Goal: Task Accomplishment & Management: Complete application form

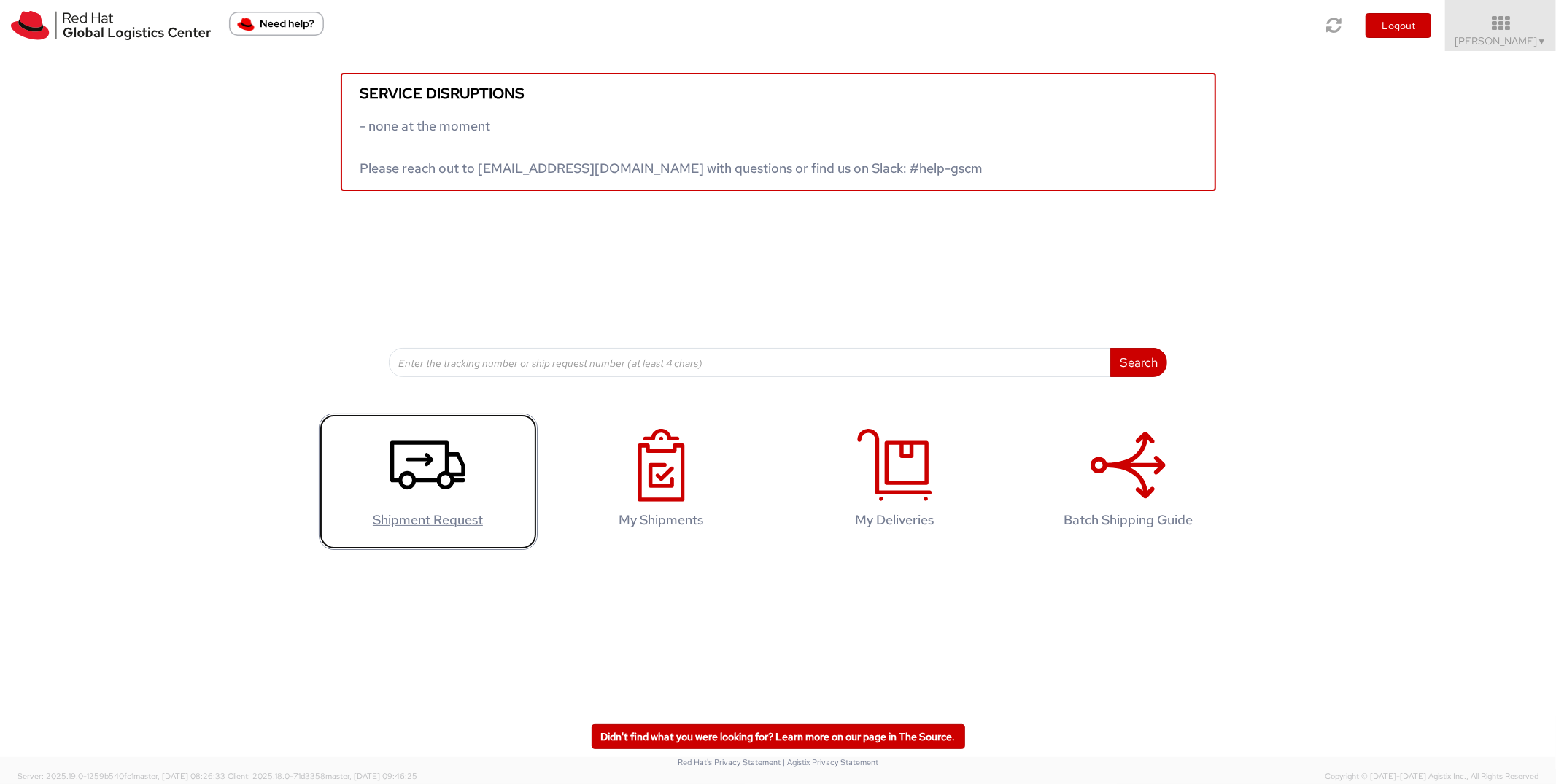
click at [420, 449] on icon at bounding box center [428, 464] width 75 height 73
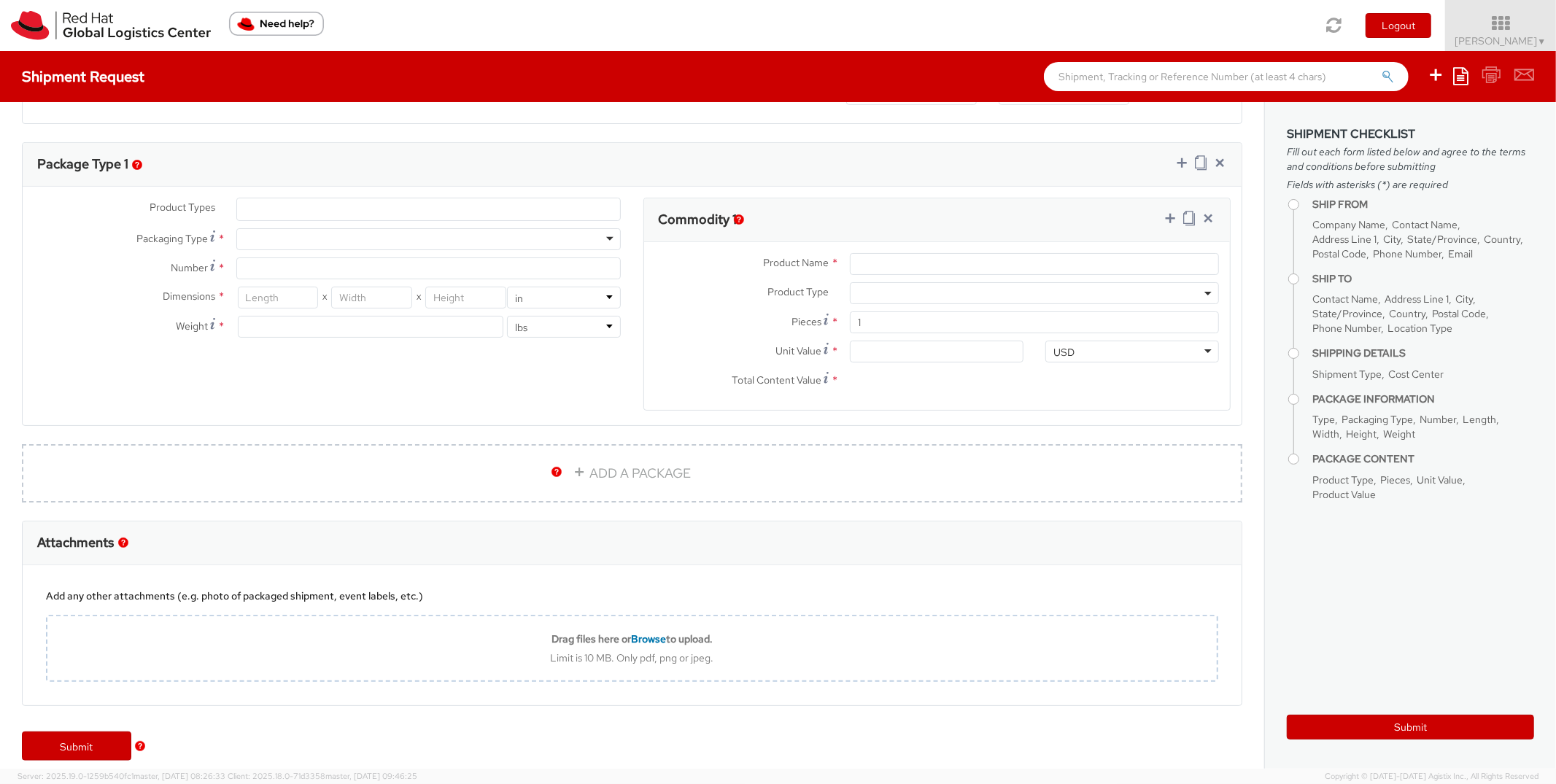
select select "527"
select select
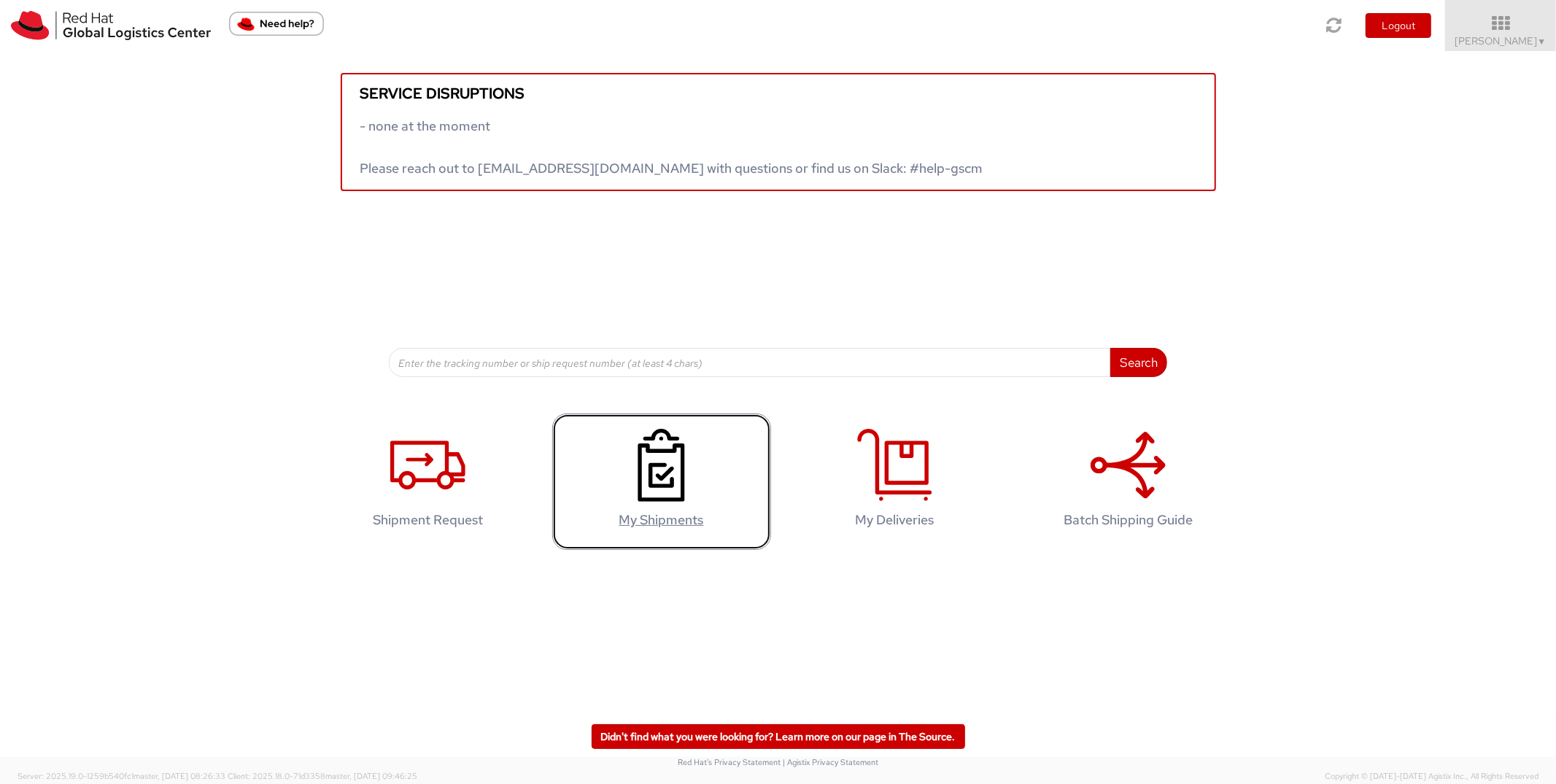
click at [631, 442] on icon at bounding box center [661, 464] width 75 height 73
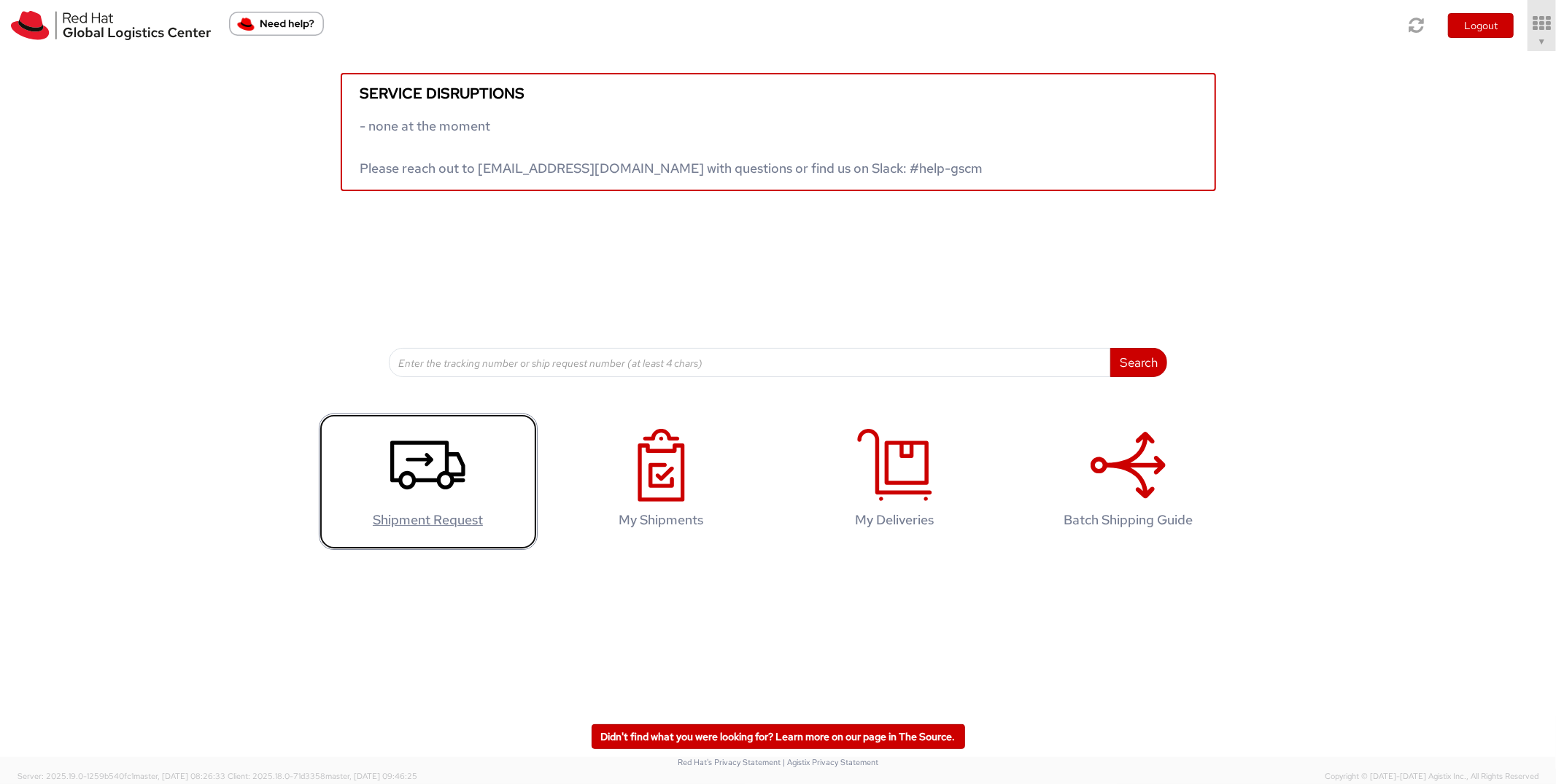
click at [405, 473] on use at bounding box center [428, 465] width 75 height 49
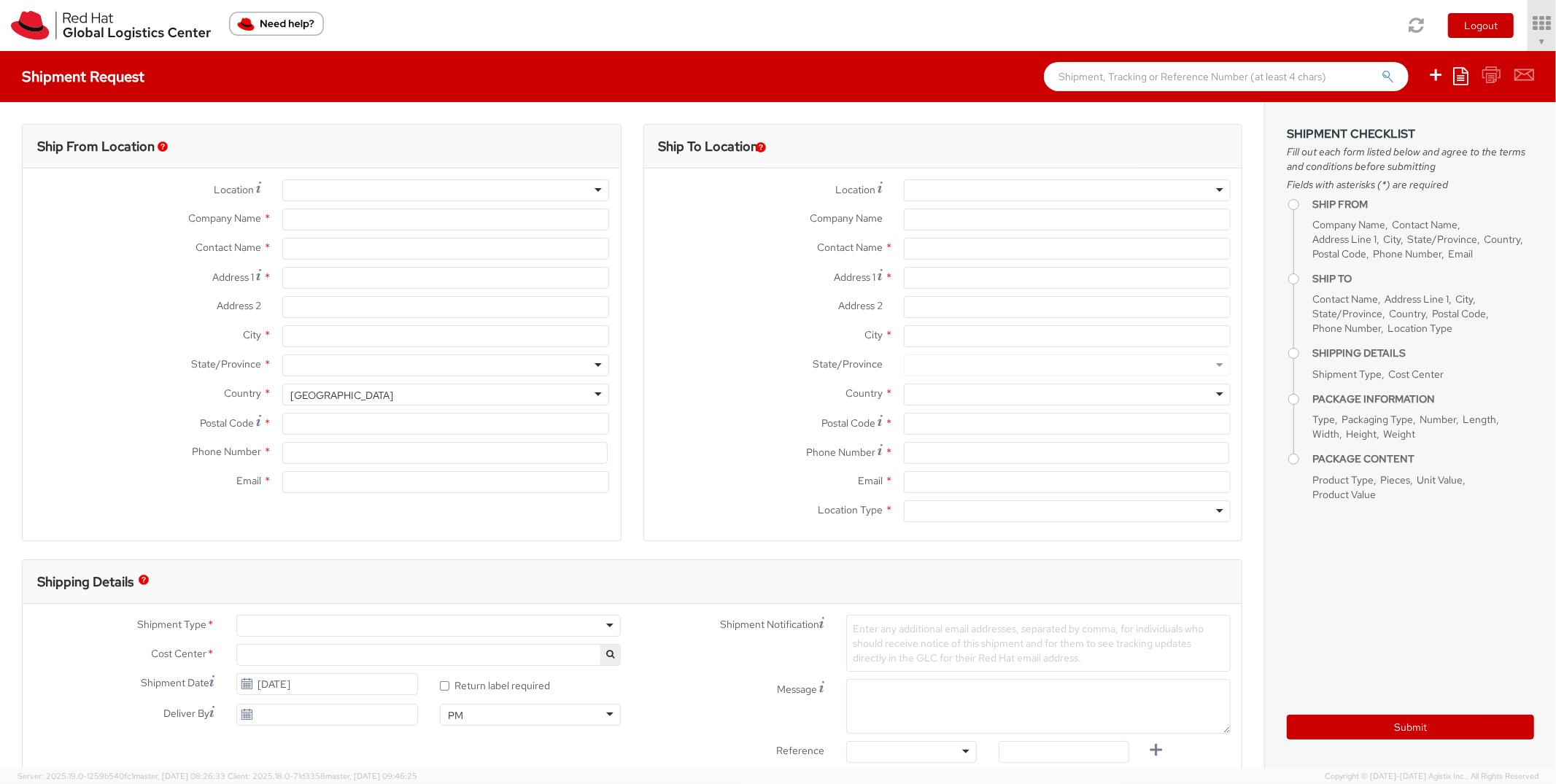
type input "Red Hat Asia Pacific Pte Ltd"
type input "[PERSON_NAME]"
type input "[STREET_ADDRESS]"
type input "CapitaSpring"
type input "[GEOGRAPHIC_DATA]"
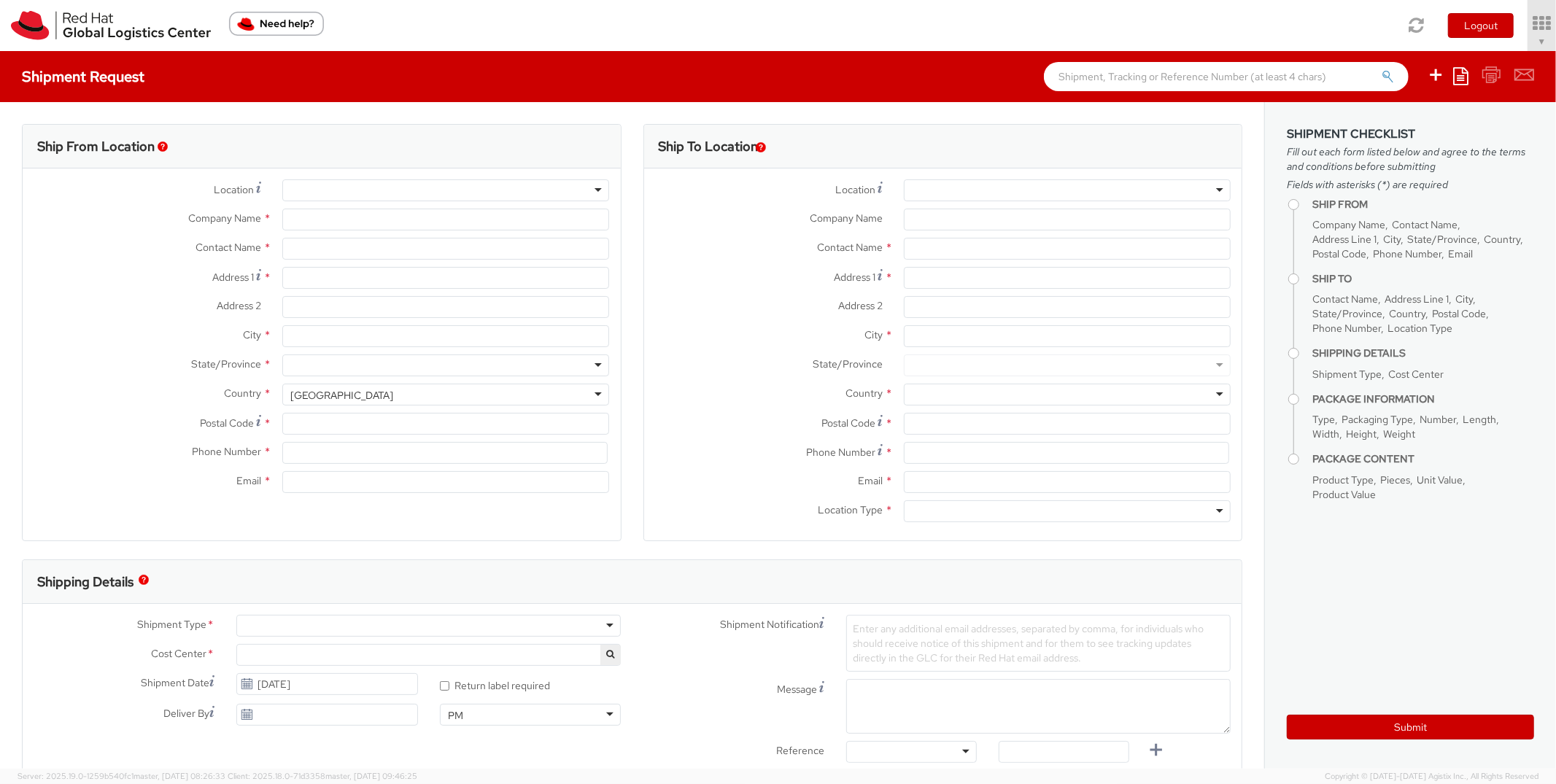
type input "048948"
type input "6565125543"
type input "[EMAIL_ADDRESS][DOMAIN_NAME]"
select select "CM"
select select "KGS"
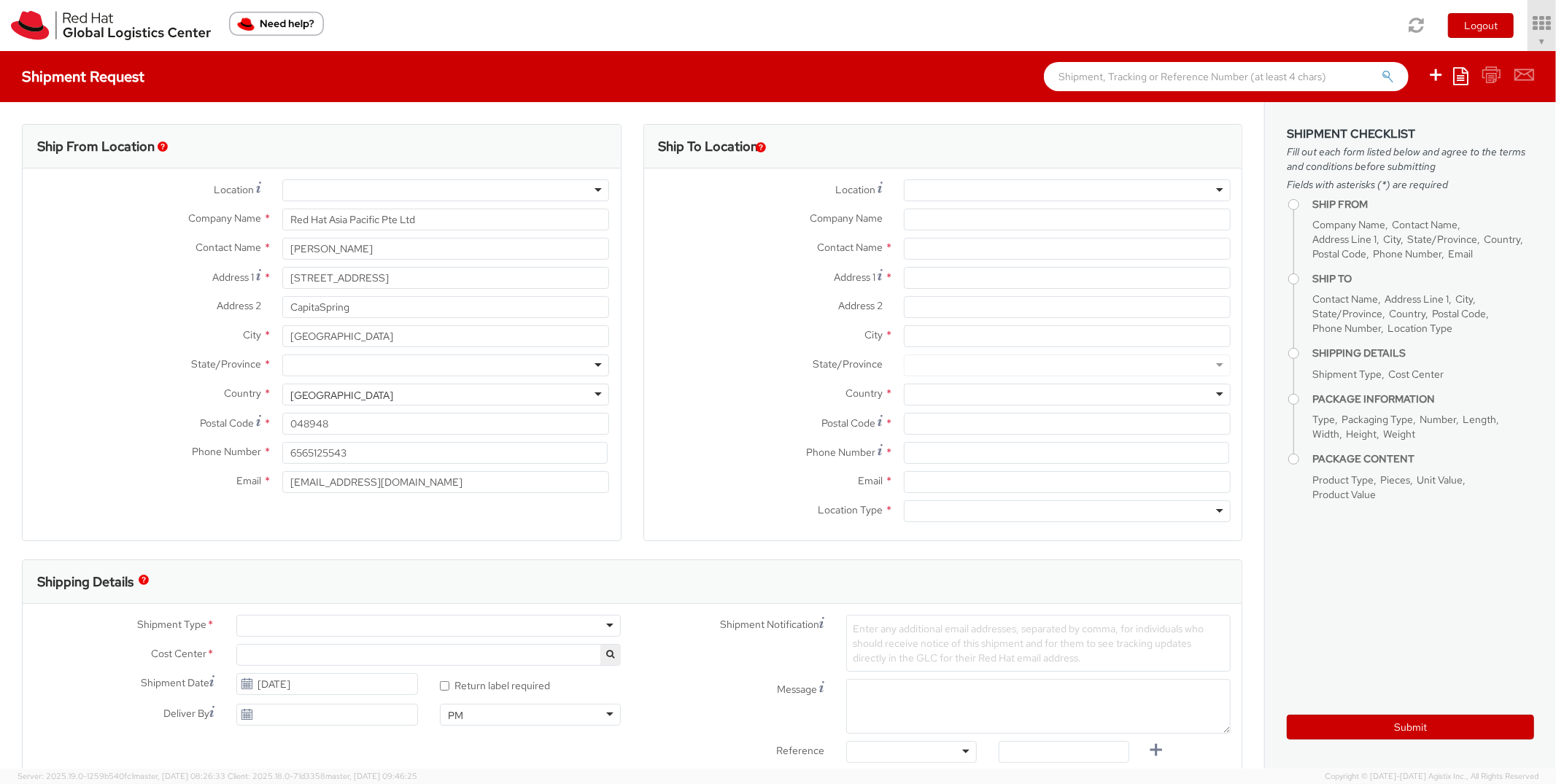
select select "527"
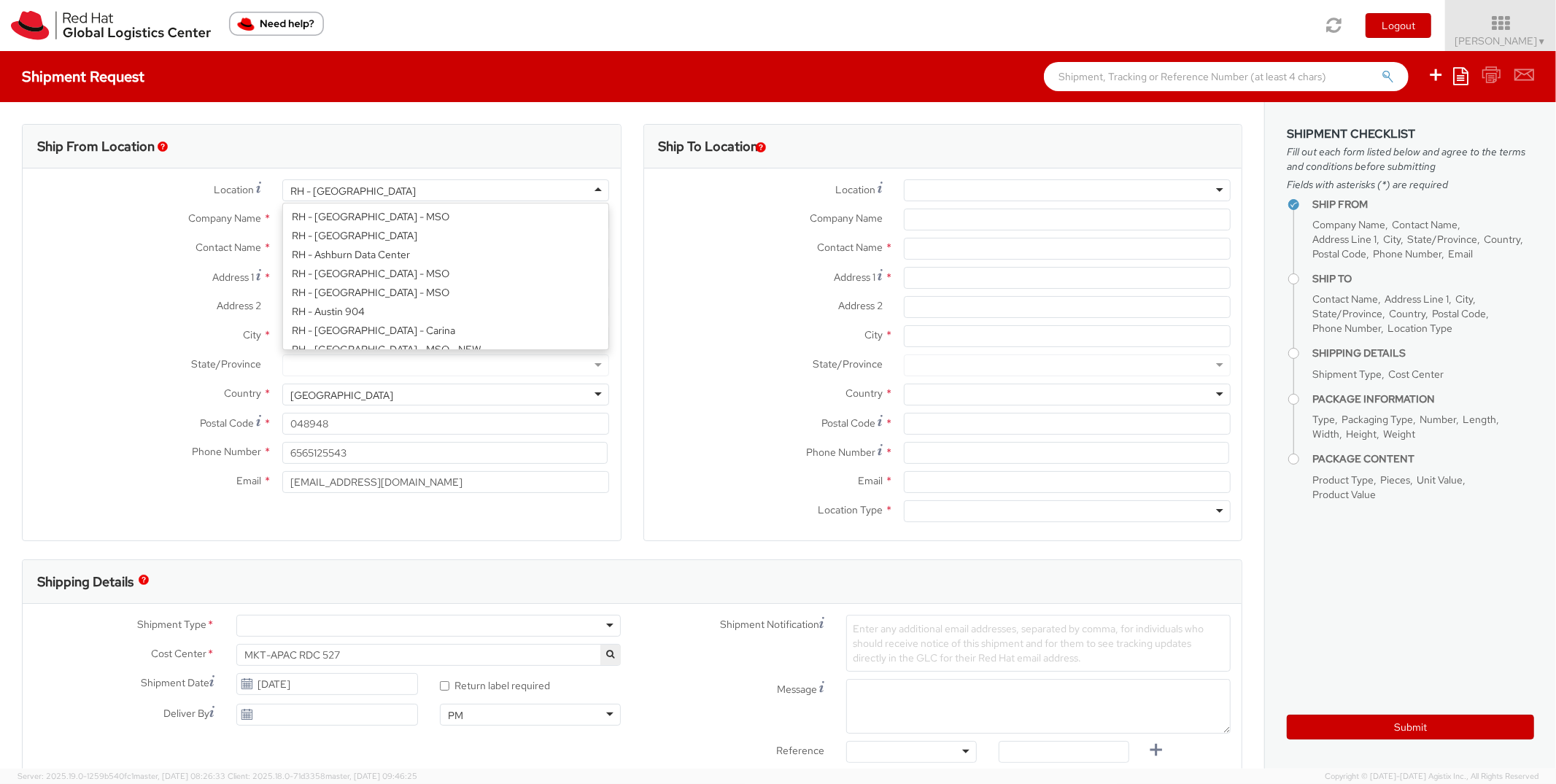
click at [373, 185] on div "RH - [GEOGRAPHIC_DATA]" at bounding box center [446, 190] width 327 height 22
select select
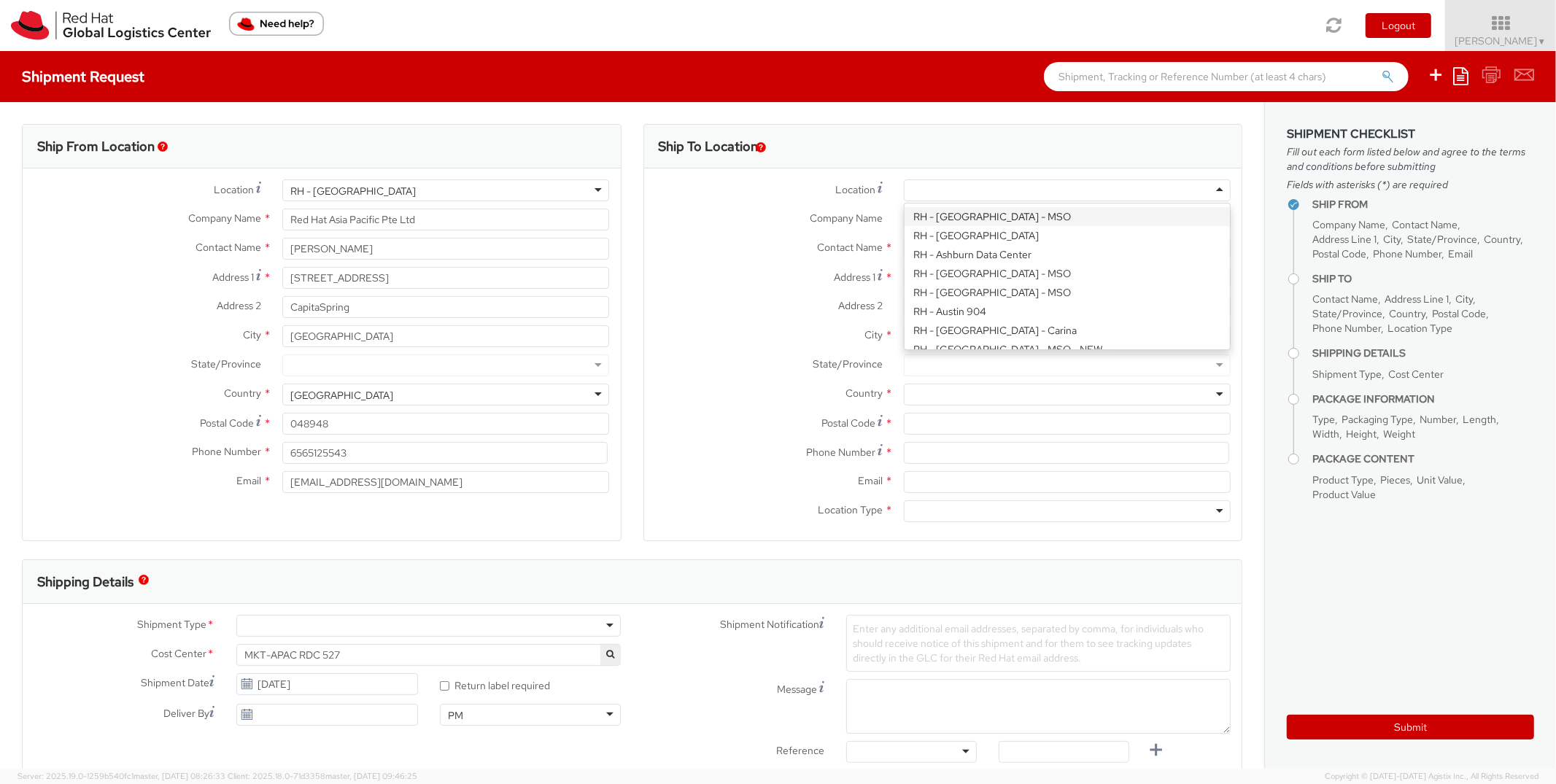
click at [942, 191] on div at bounding box center [1067, 190] width 327 height 22
type input "[PERSON_NAME]"
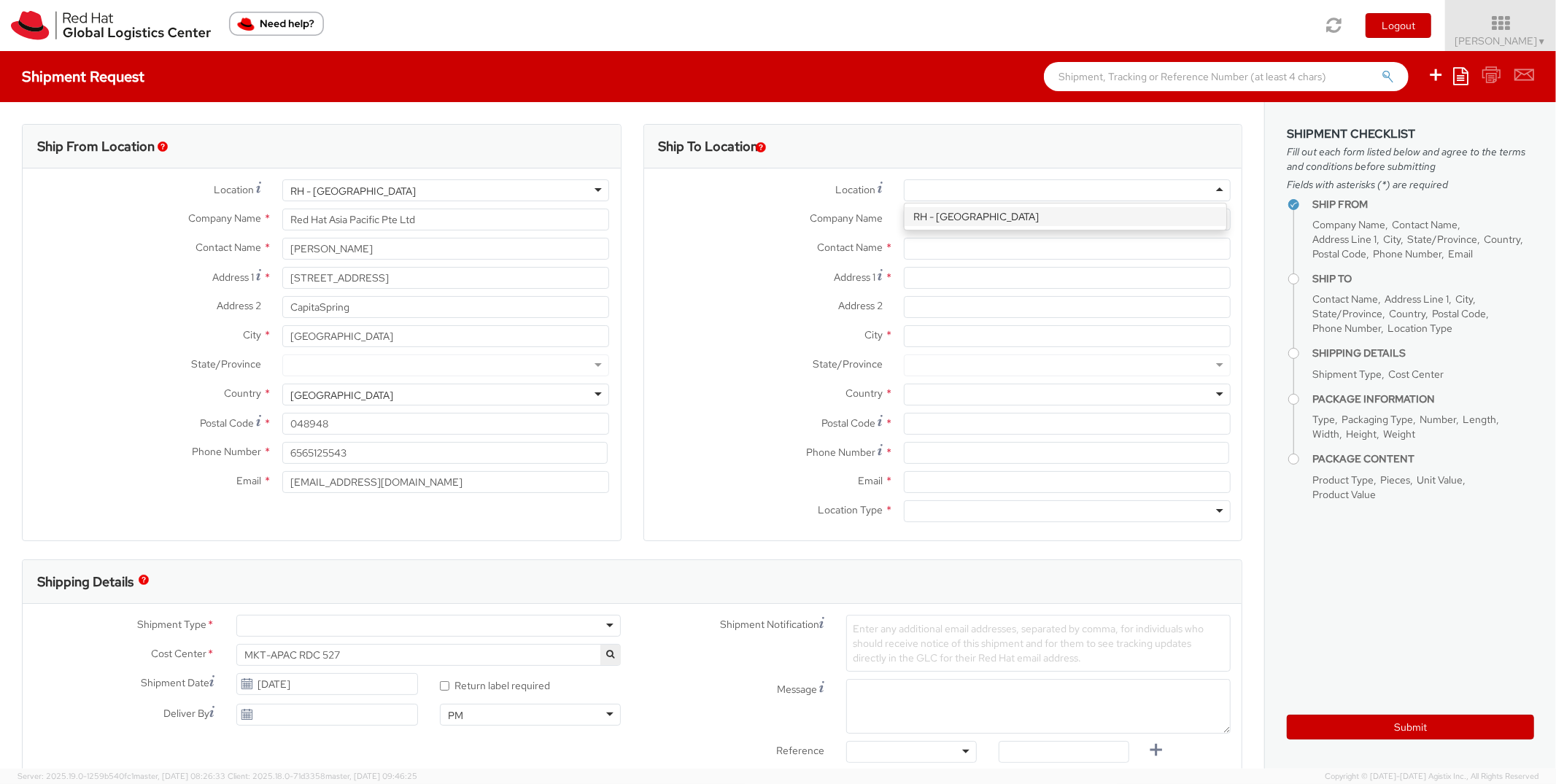
type input "Red Hat Asia-Pacific Pty Ltd."
type input "[STREET_ADDRESS][PERSON_NAME]"
type input "Part Level 24"
type input "[GEOGRAPHIC_DATA]"
type input "3000"
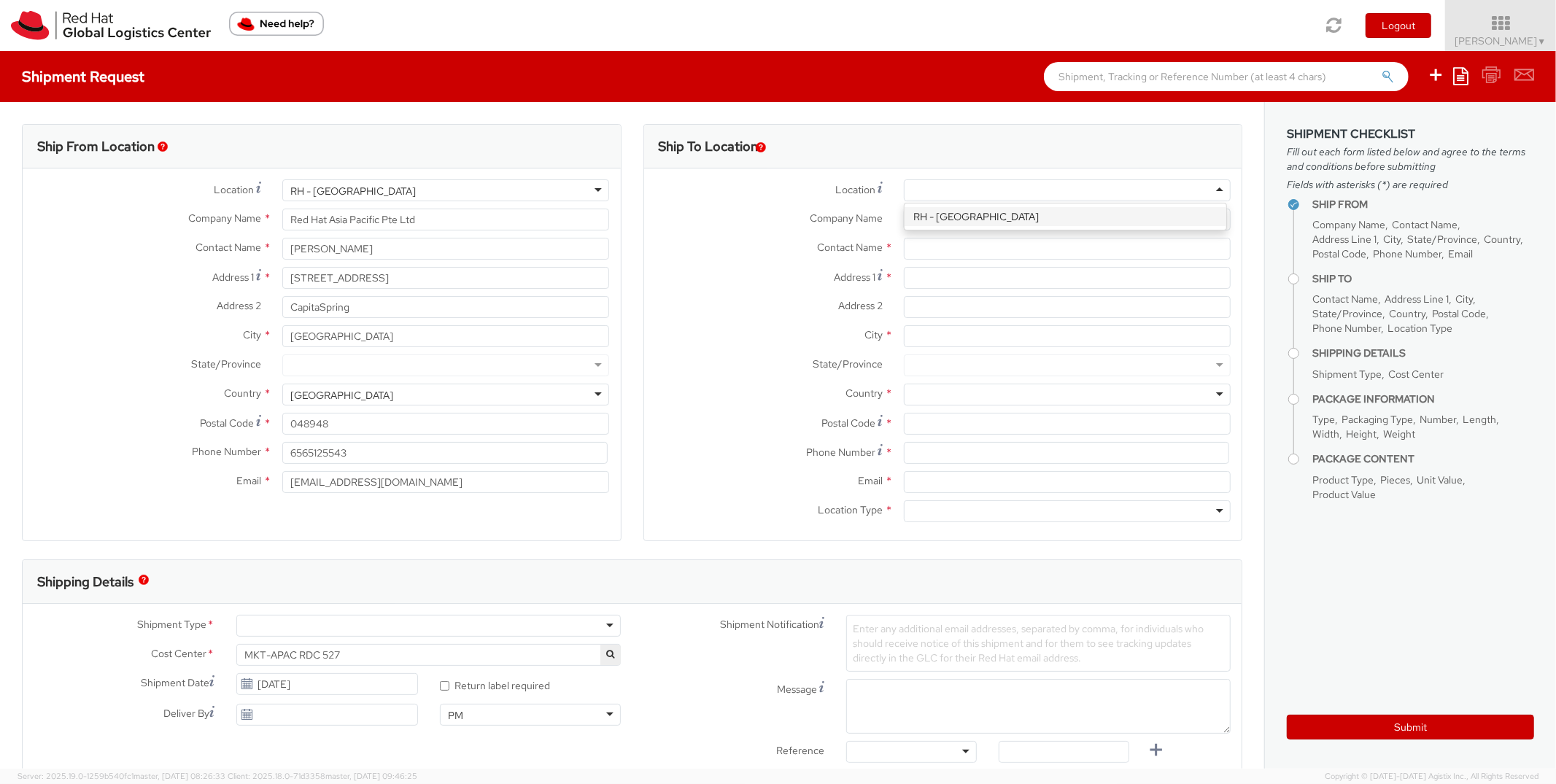
type input "61 3 9624 8100"
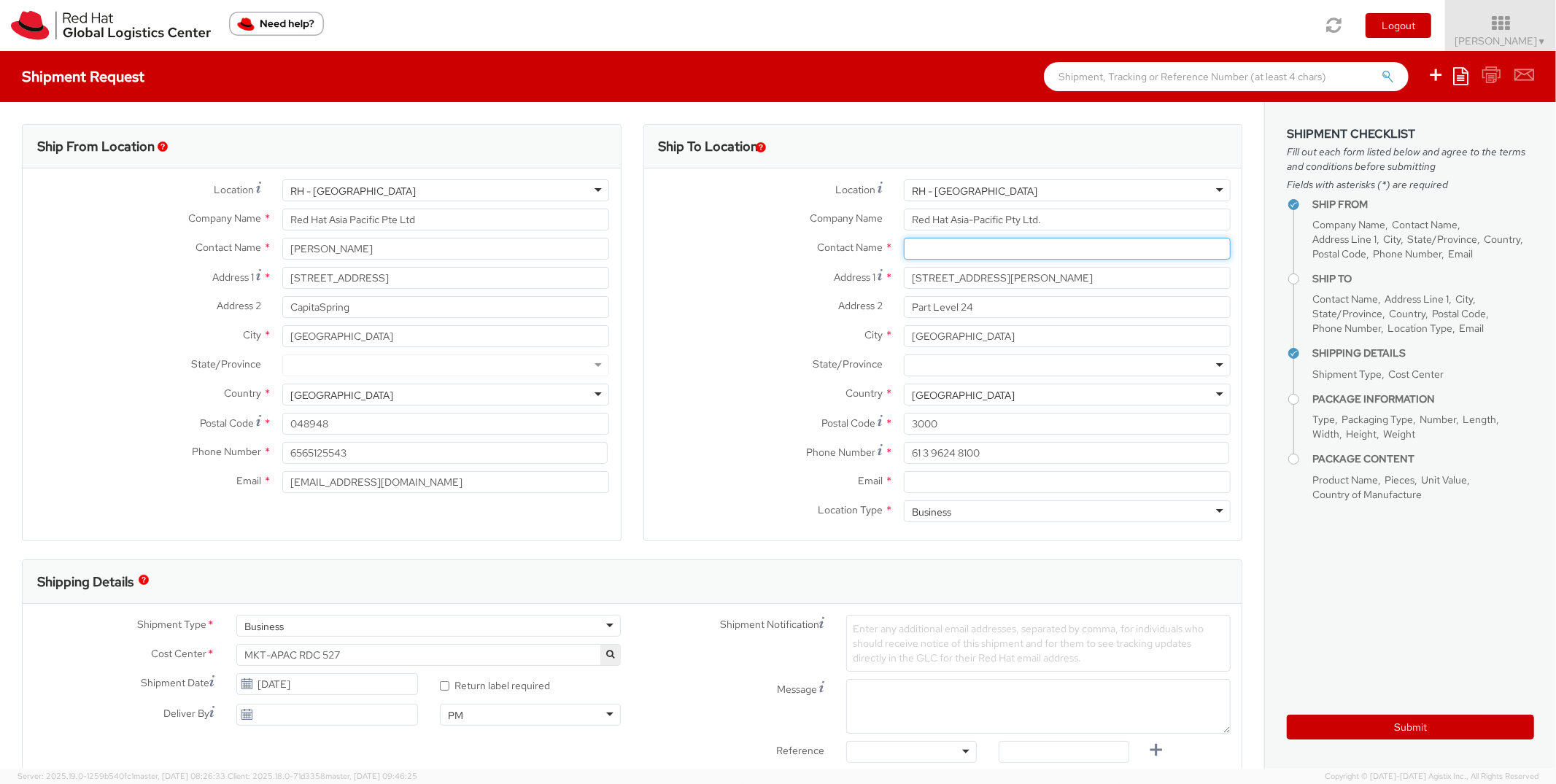
click at [1053, 250] on input "text" at bounding box center [1067, 249] width 327 height 22
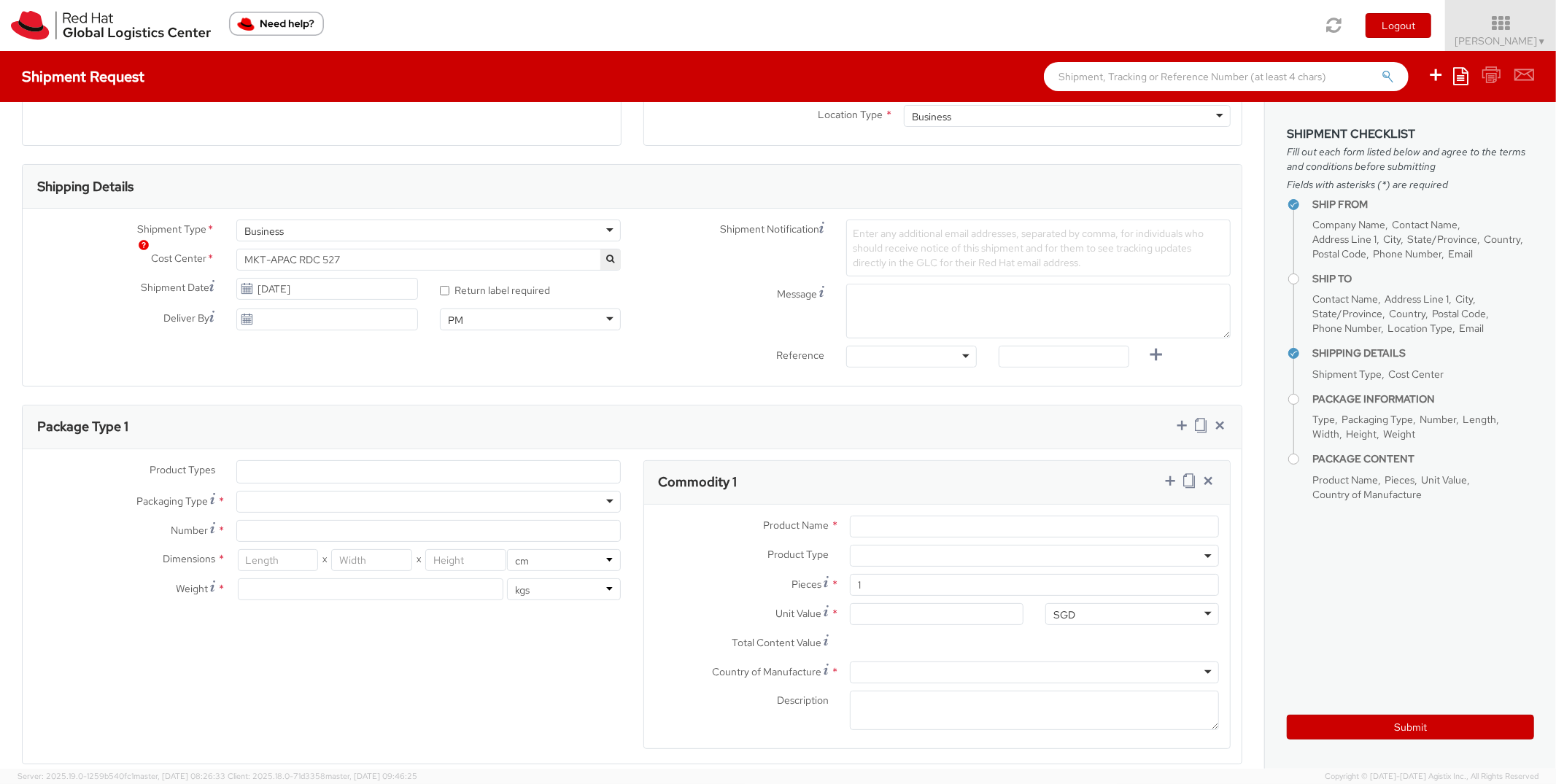
scroll to position [566, 0]
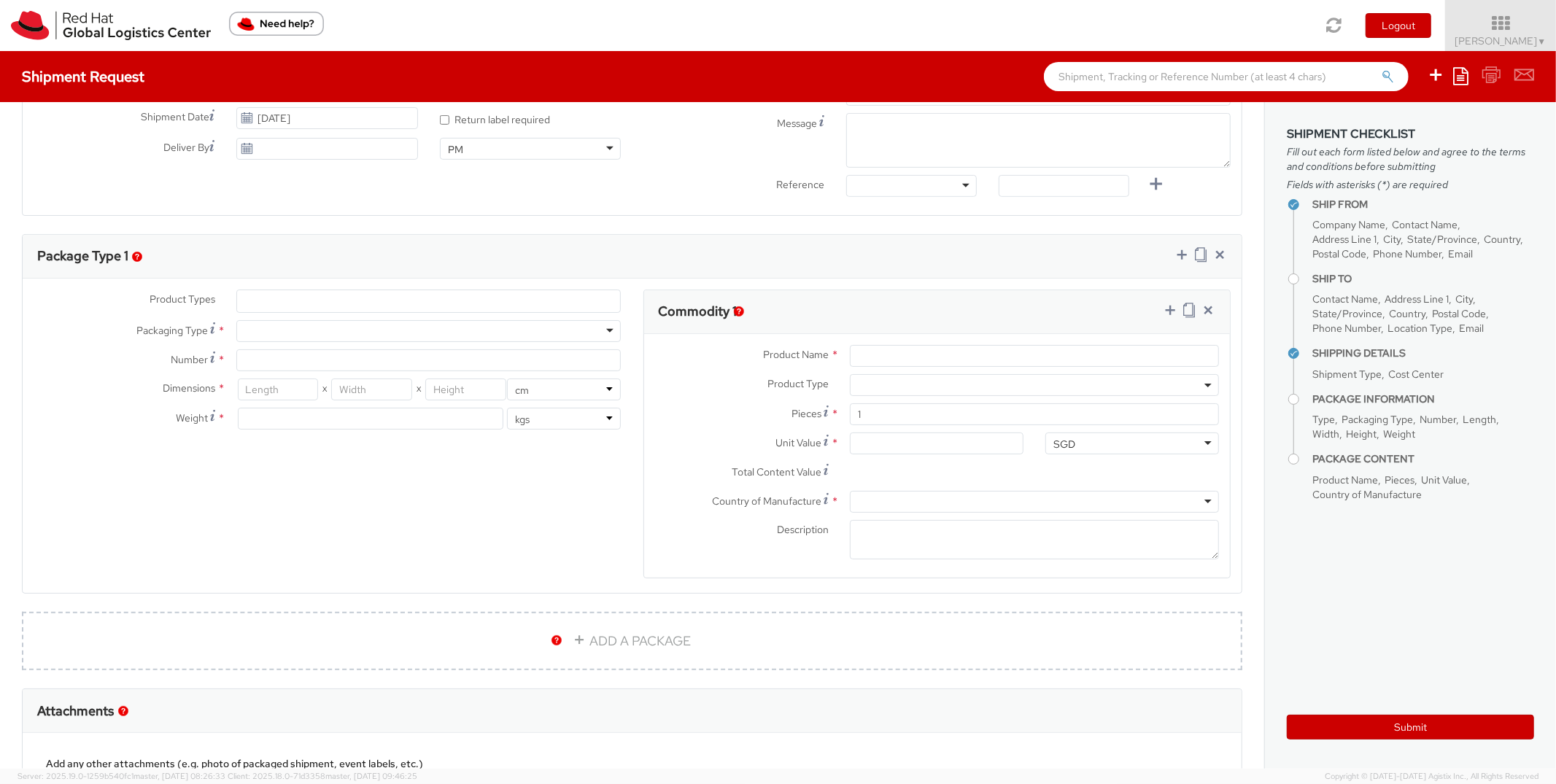
type input "[PERSON_NAME]"
click at [302, 393] on input "number" at bounding box center [278, 390] width 81 height 22
click at [297, 337] on div at bounding box center [429, 331] width 385 height 22
type input "1"
type input "24.13"
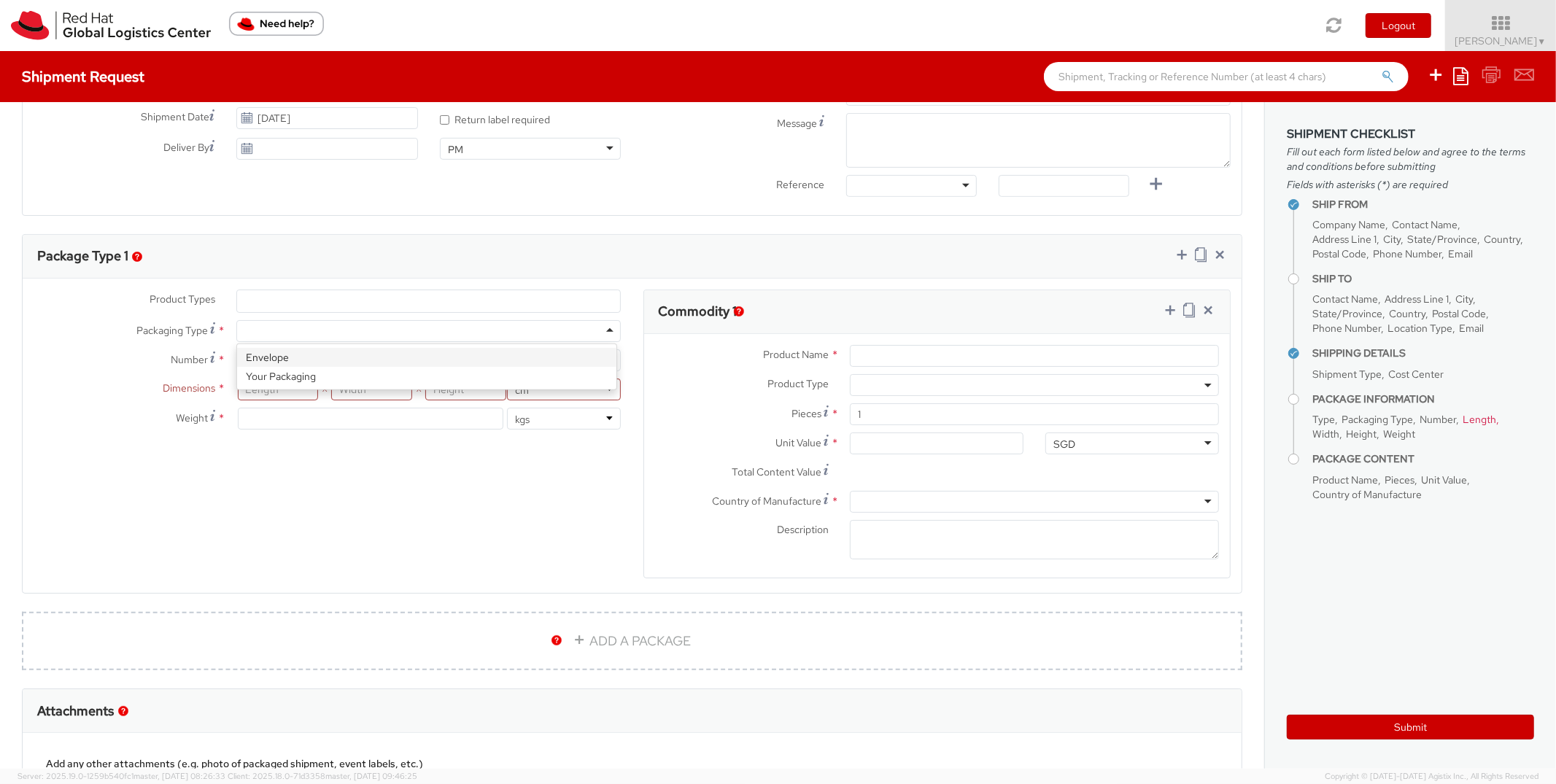
type input "31.75"
type input "0.64"
type input "0.5"
click at [904, 356] on input "Product Name *" at bounding box center [1035, 356] width 369 height 22
type input "Stickers"
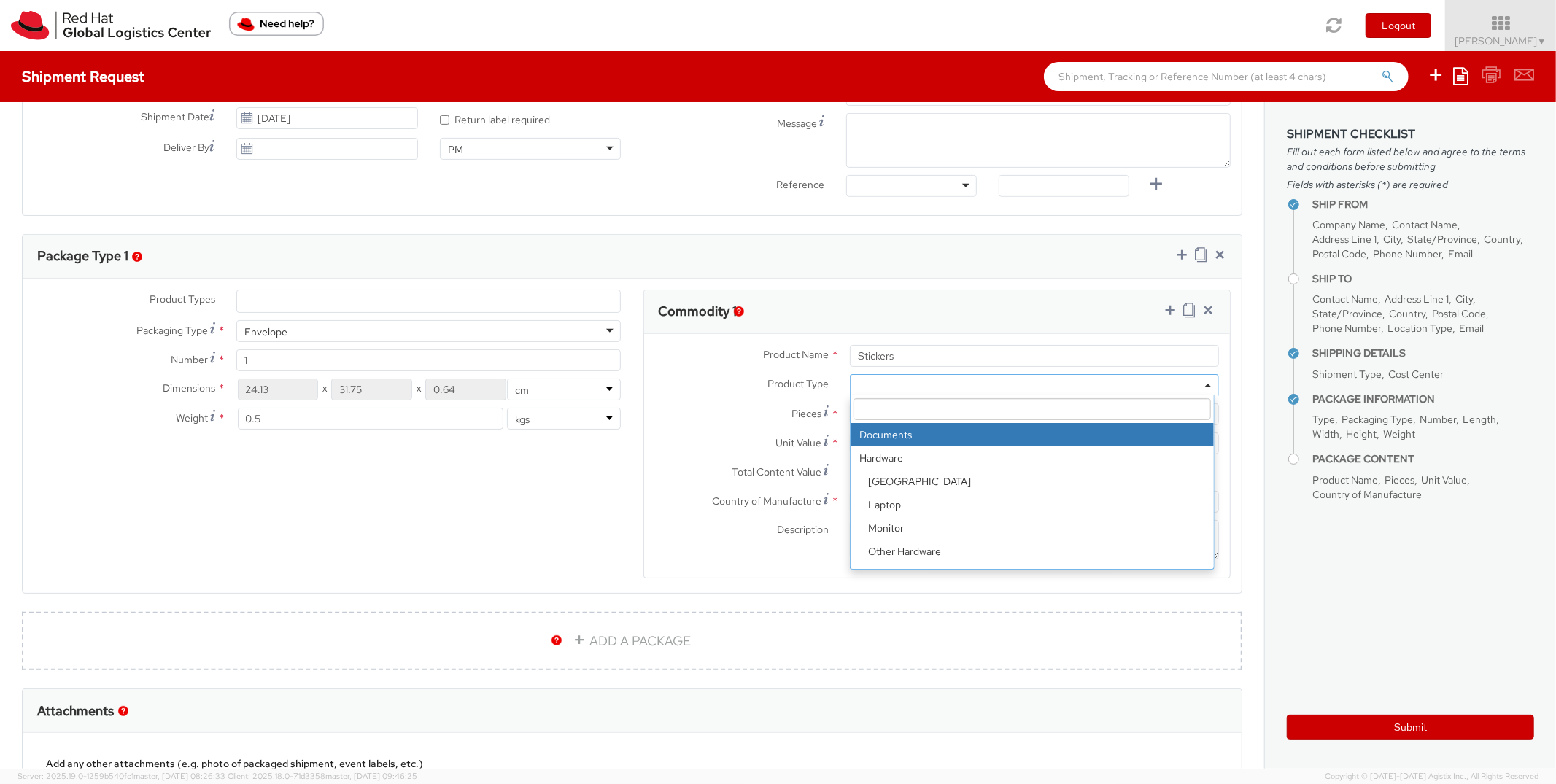
click at [897, 376] on span at bounding box center [1035, 385] width 369 height 22
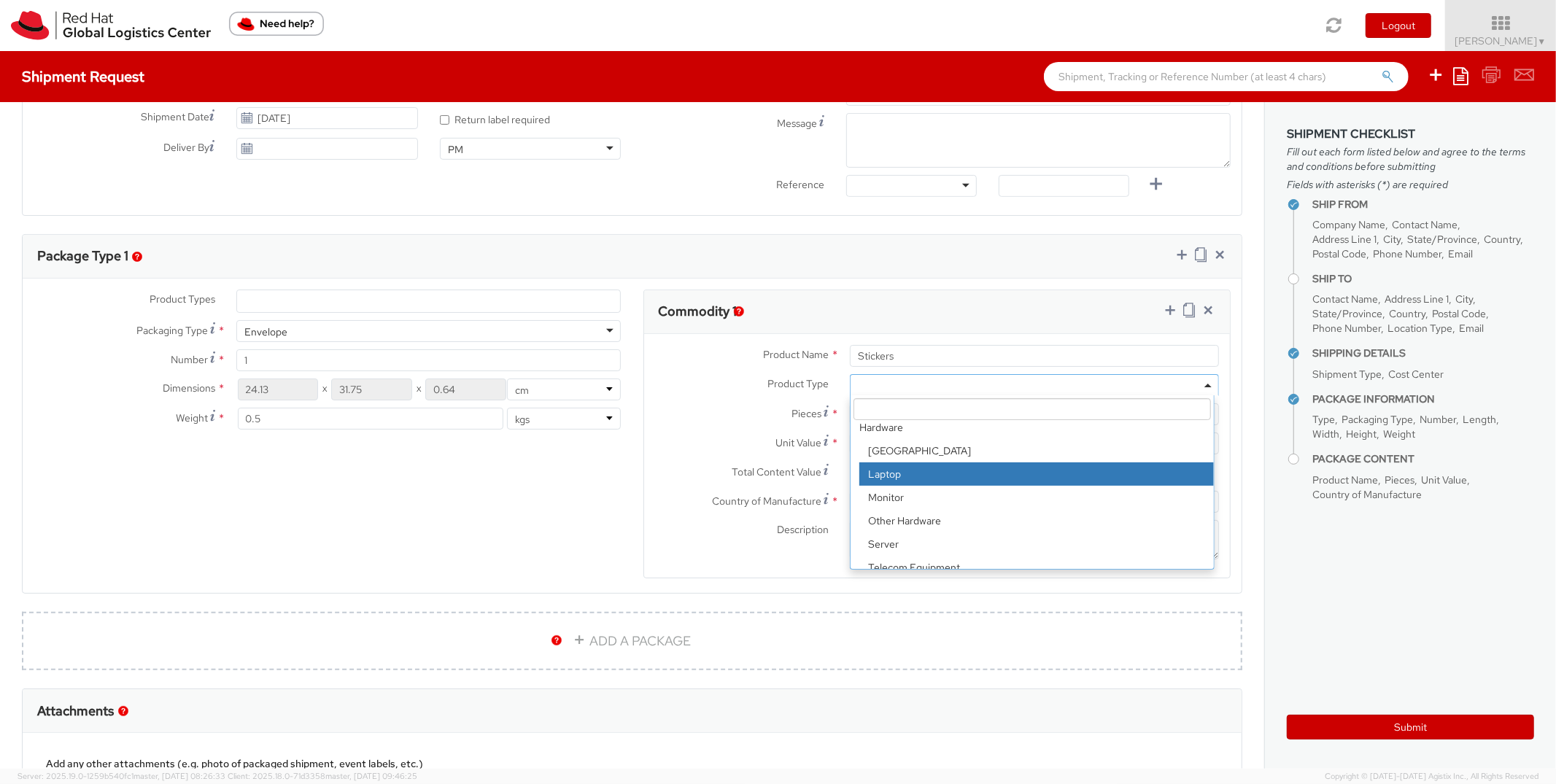
scroll to position [63, 0]
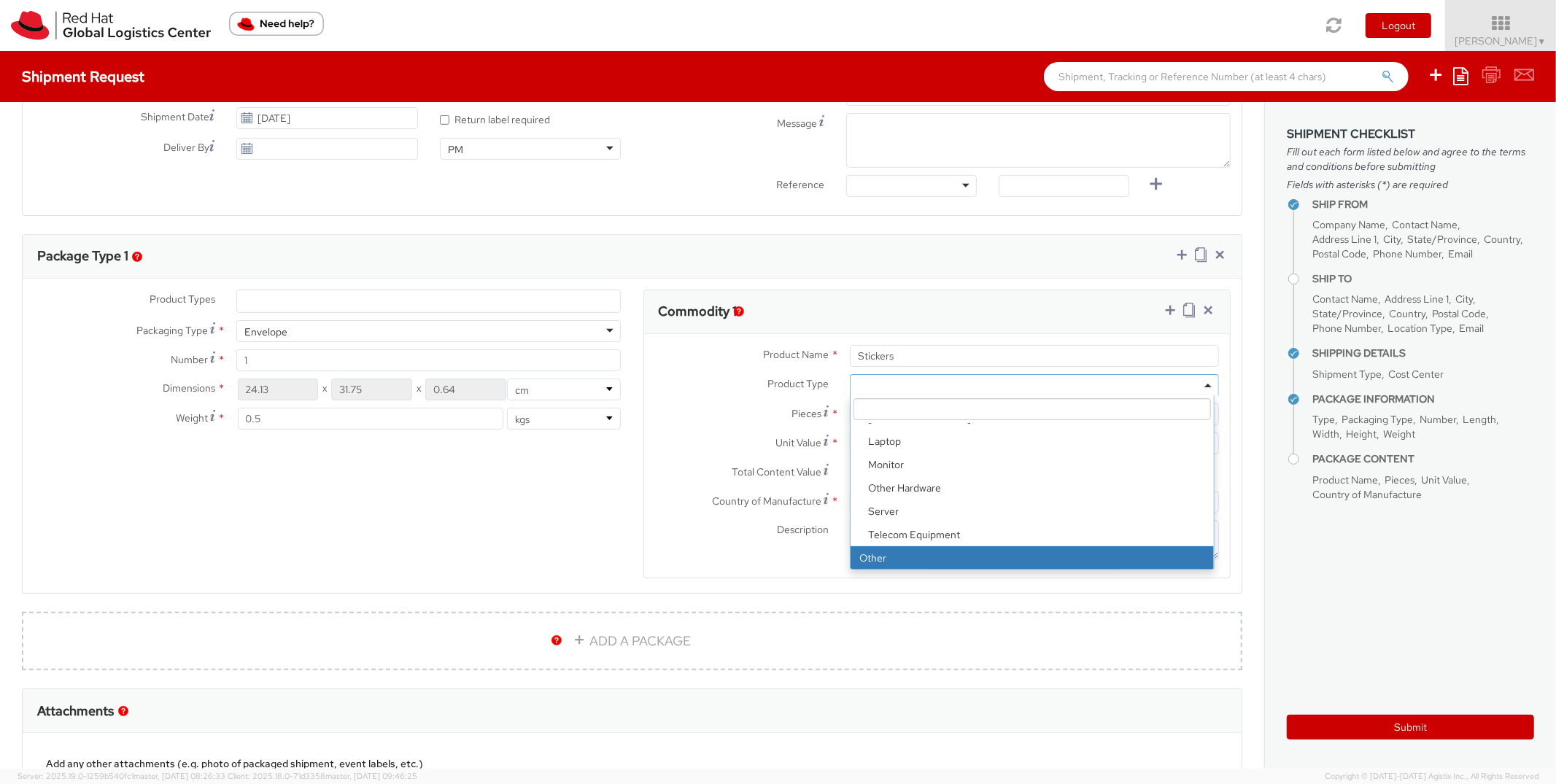
select select "OTHER"
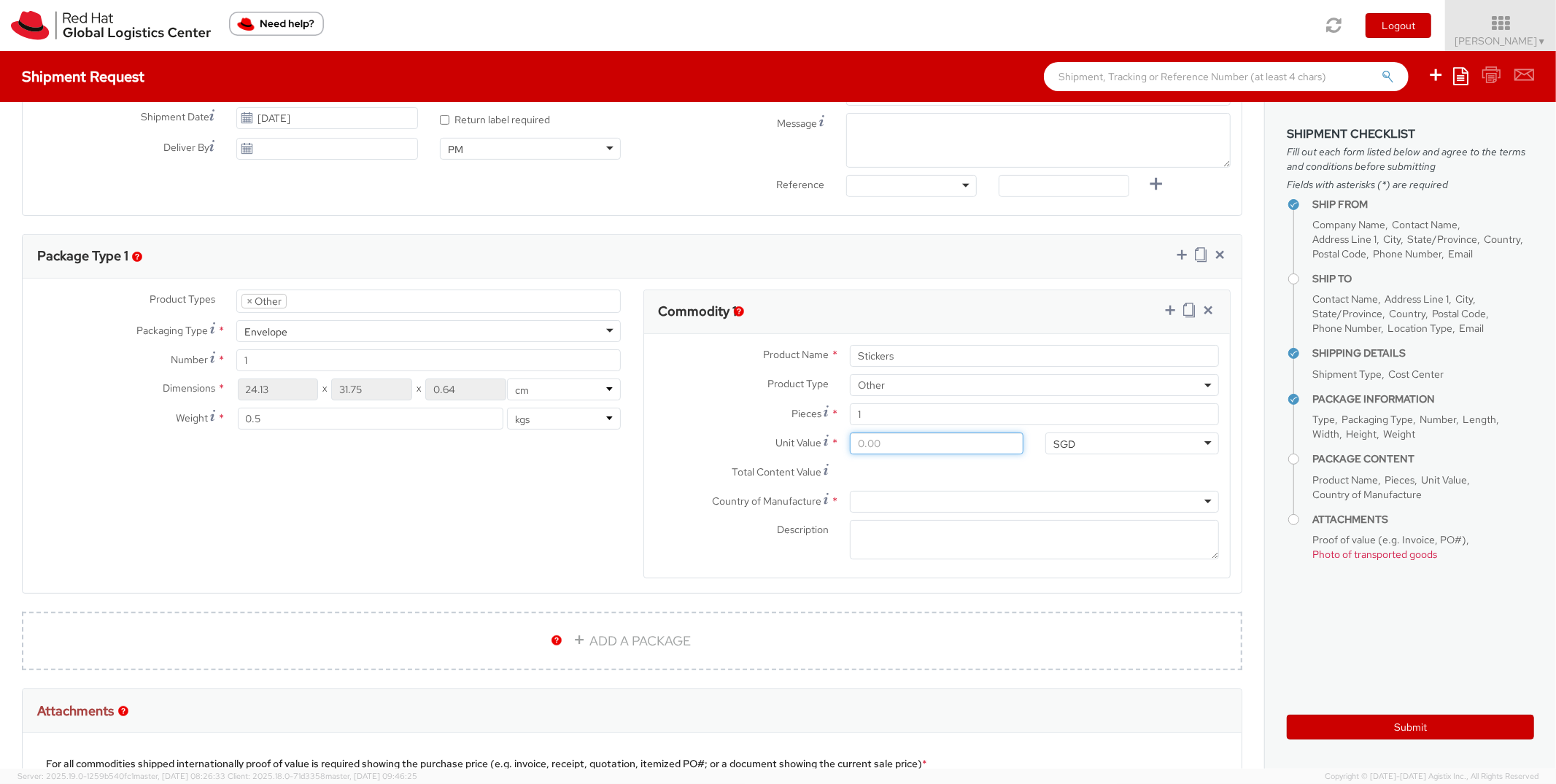
click at [905, 444] on input "Unit Value *" at bounding box center [937, 443] width 174 height 22
type input "5.00"
type input "58.00"
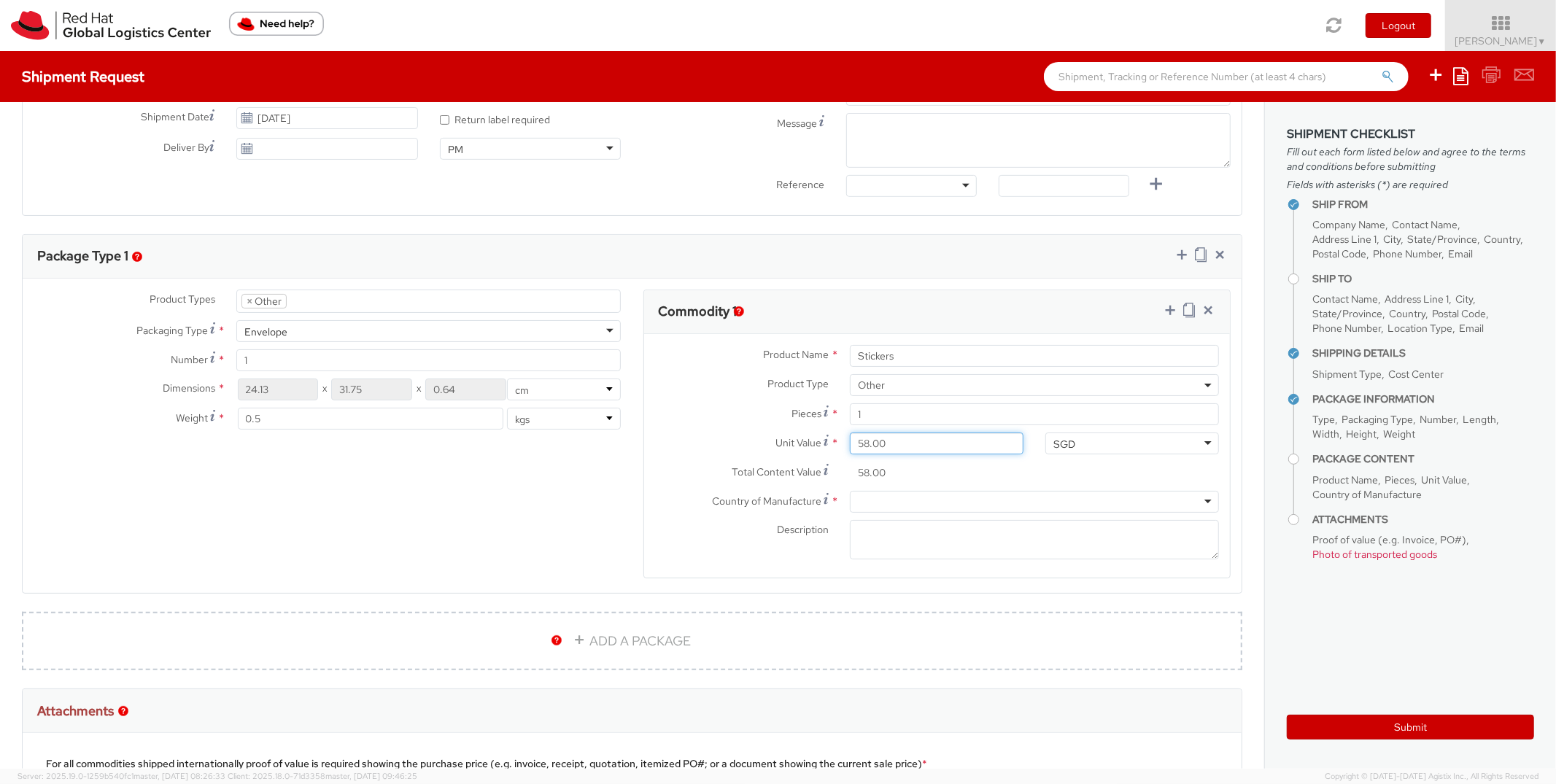
type input "5.00"
type input "0.00"
type input "0.50"
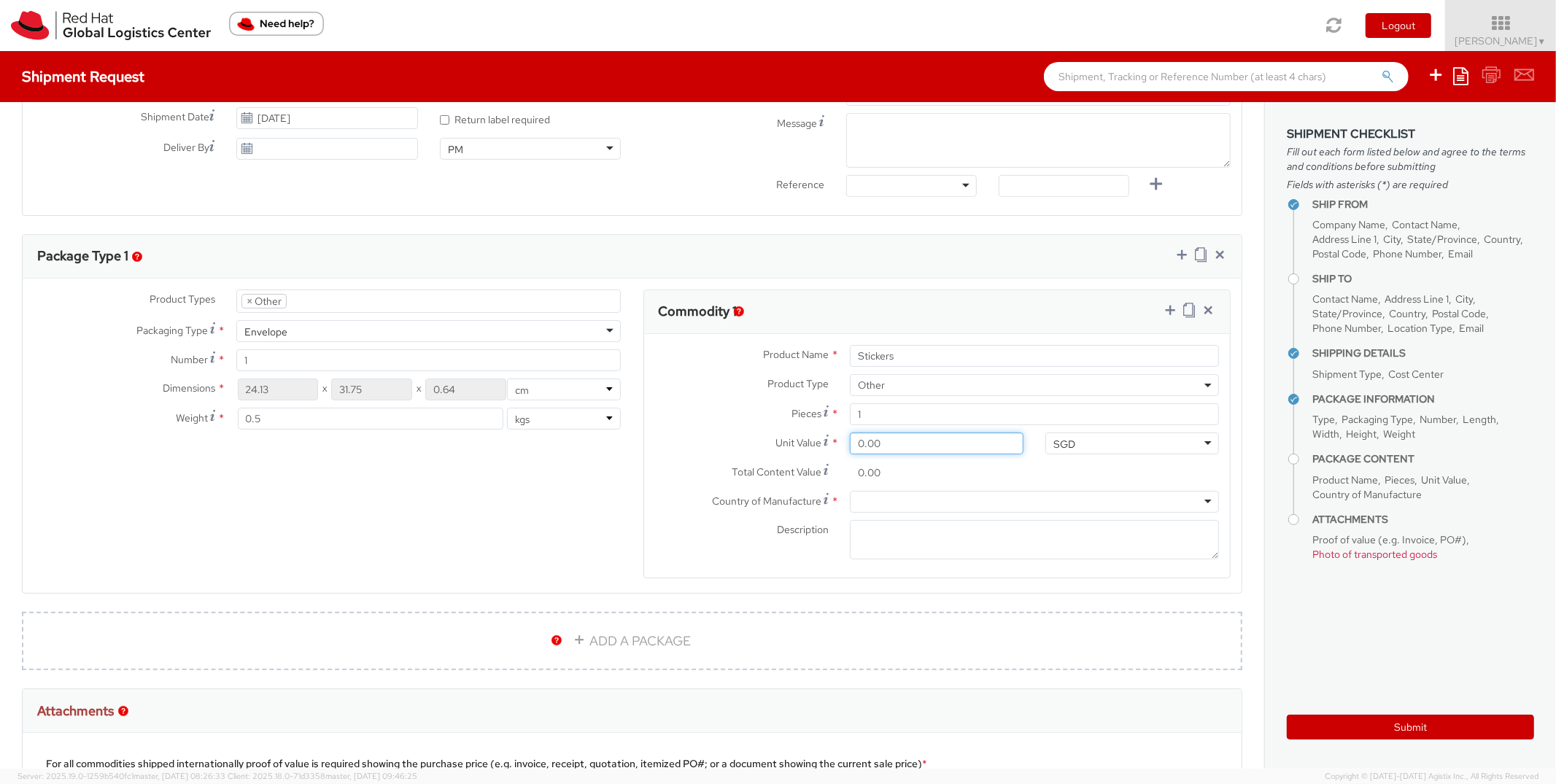
type input "0.50"
type input "0.58"
click at [921, 507] on div at bounding box center [1035, 501] width 369 height 22
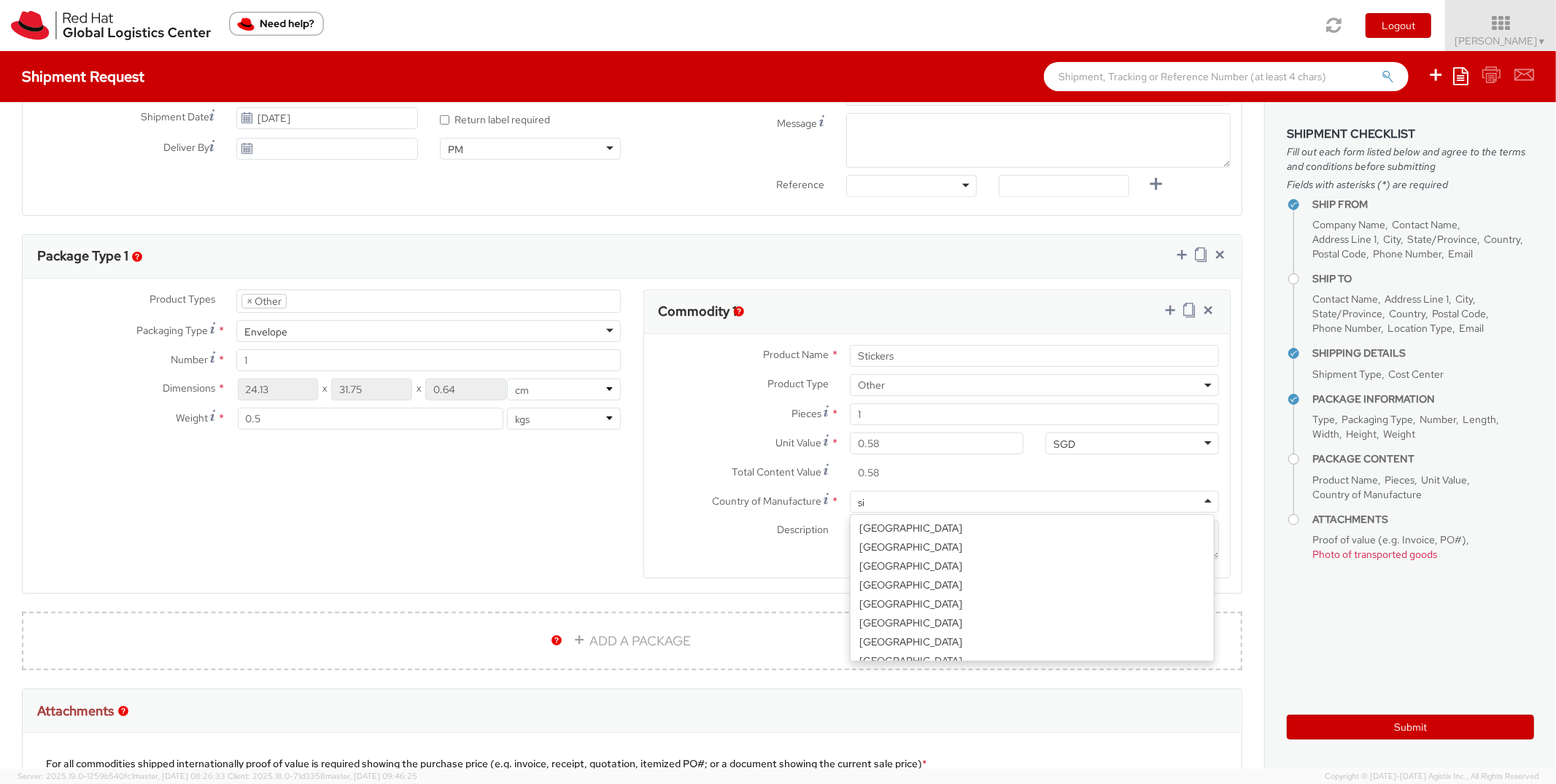
scroll to position [927, 0]
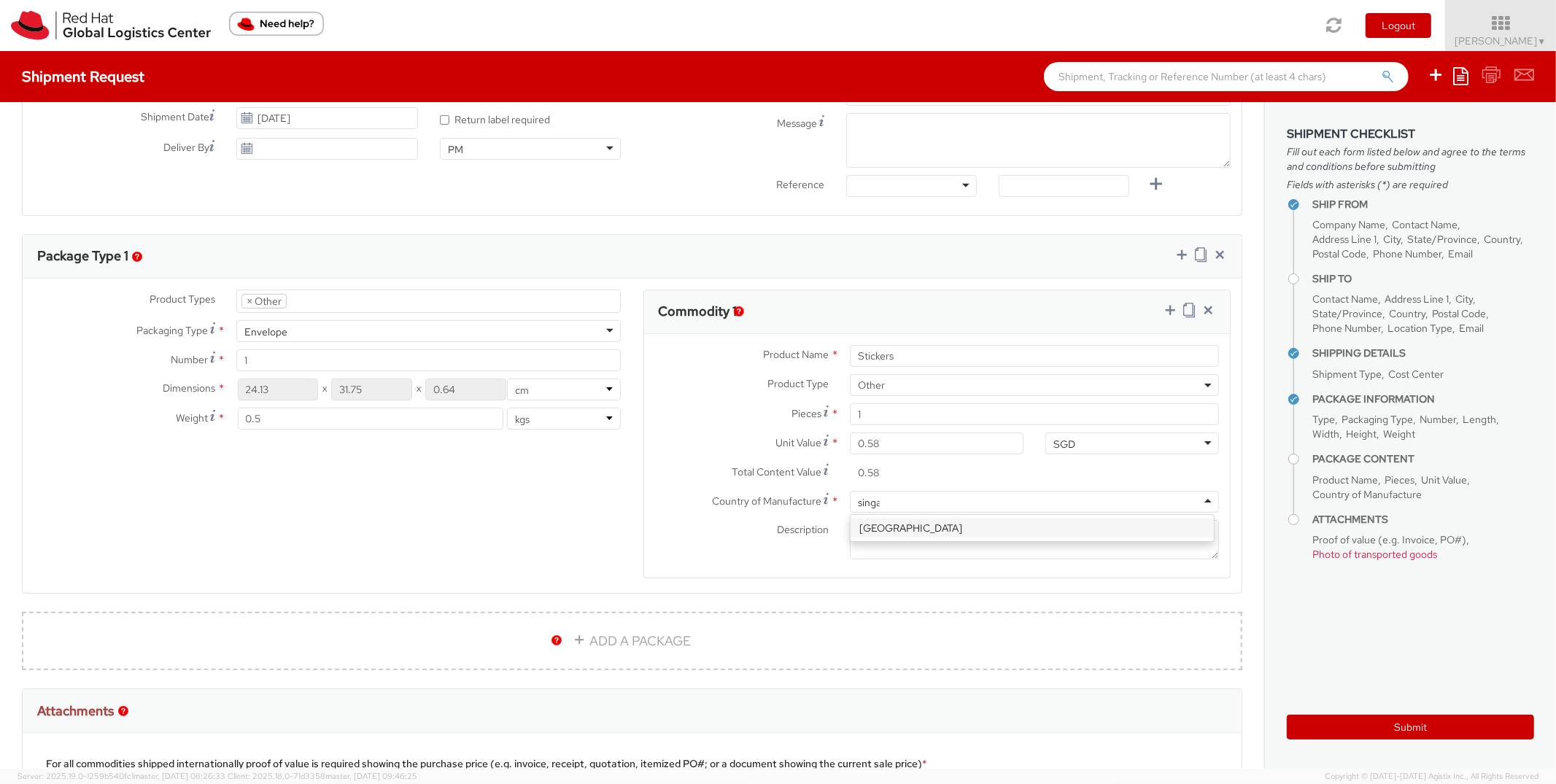
type input "singap"
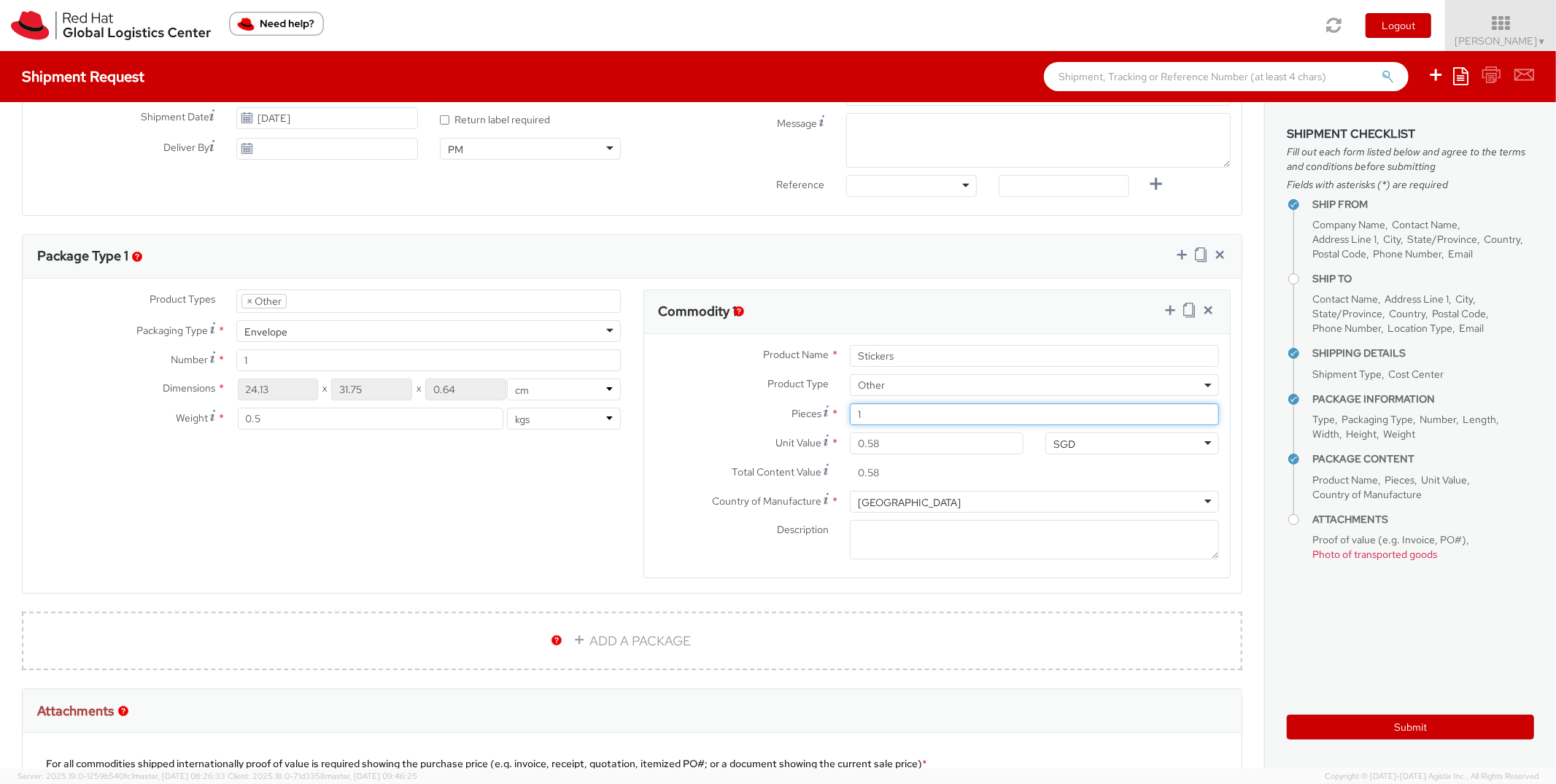
click at [862, 412] on input "1" at bounding box center [1035, 414] width 369 height 22
type input "15"
type input "8.70"
type input "150"
type input "87.00"
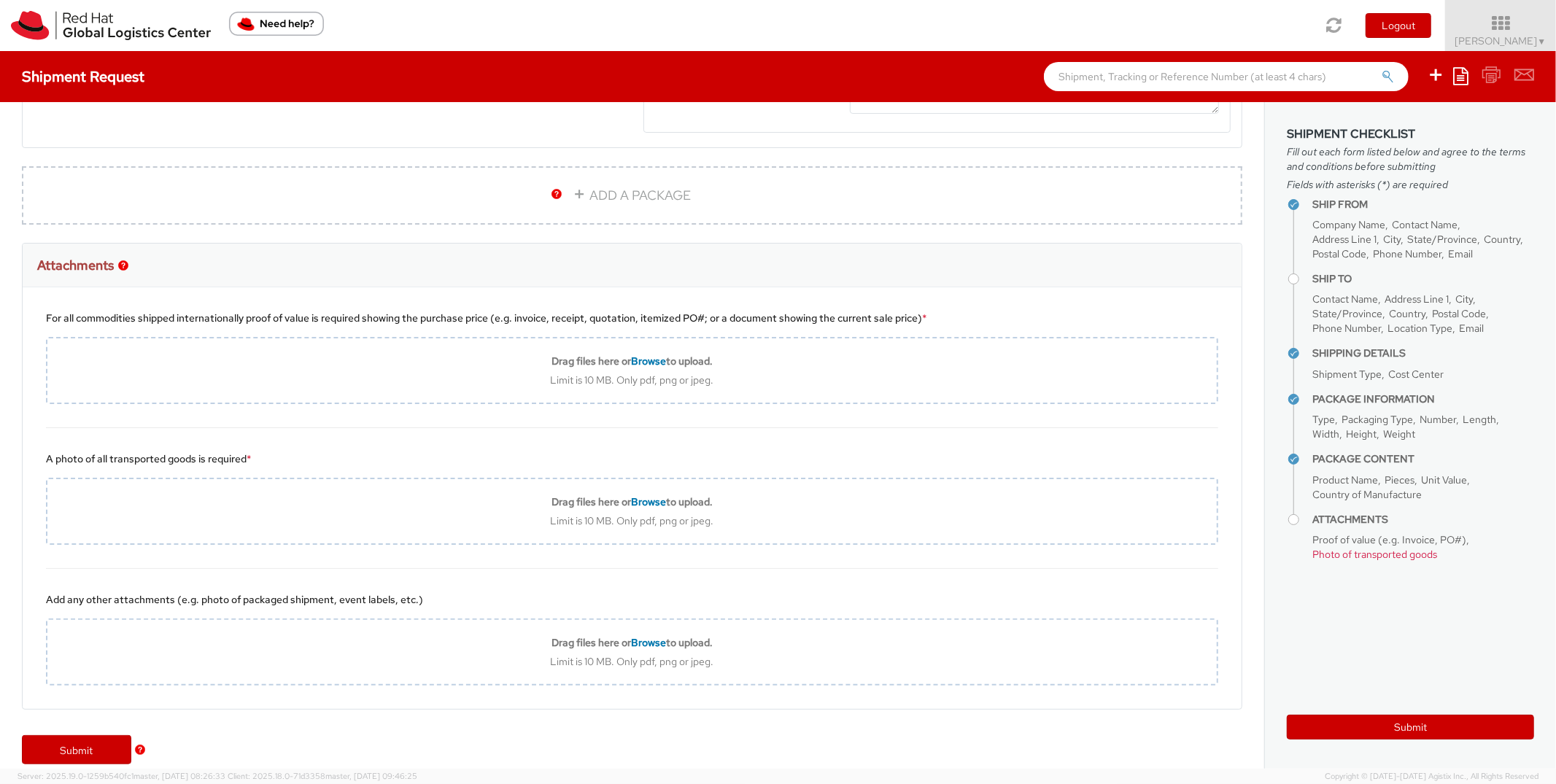
scroll to position [1008, 0]
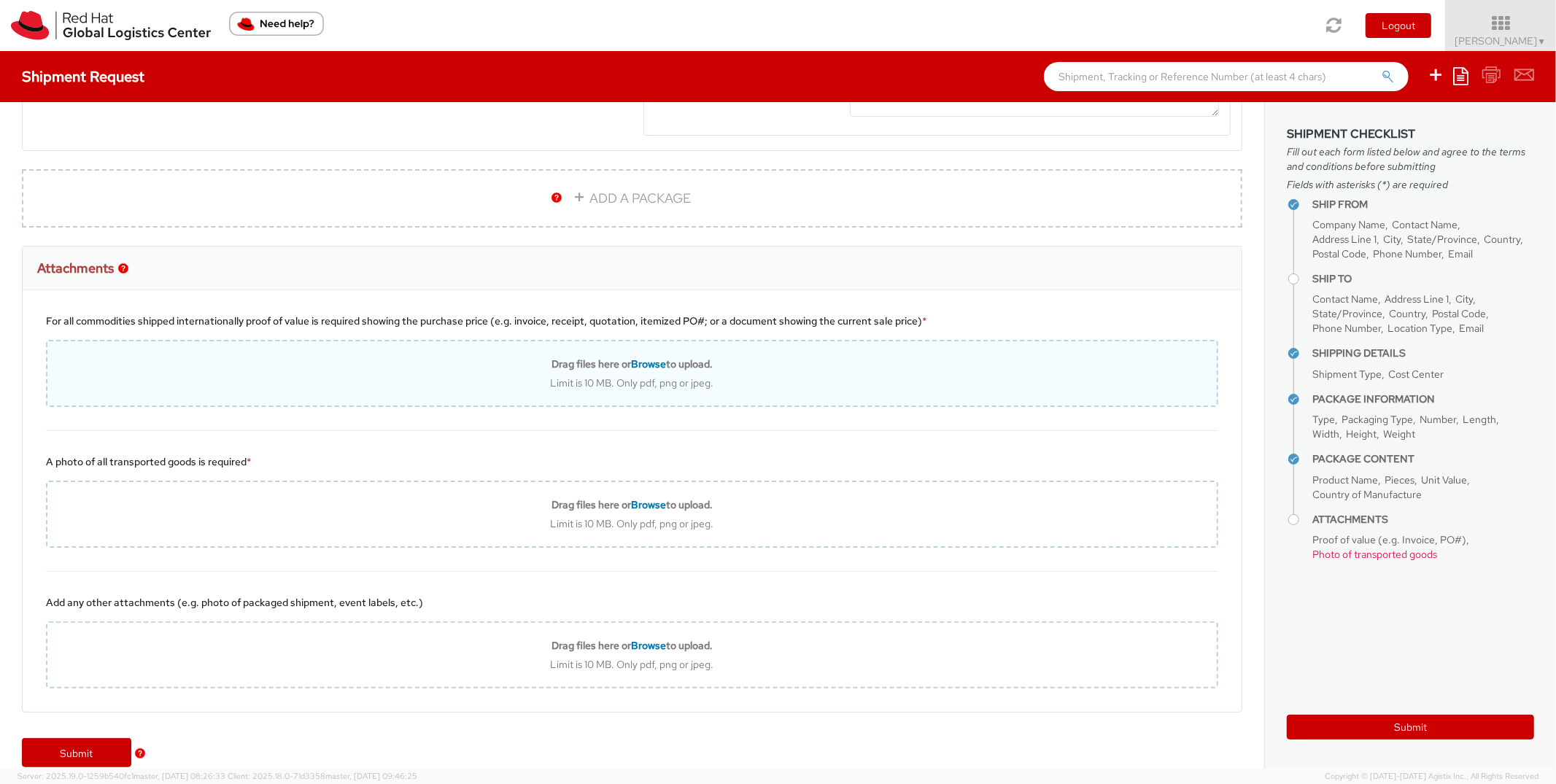
type input "150"
click at [637, 358] on span "Browse" at bounding box center [648, 364] width 35 height 14
click at [641, 358] on span "Browse" at bounding box center [648, 364] width 35 height 14
type input "C:\fakepath\PDF CommInv_Stickers__25_Feb_2023 (1).pdf"
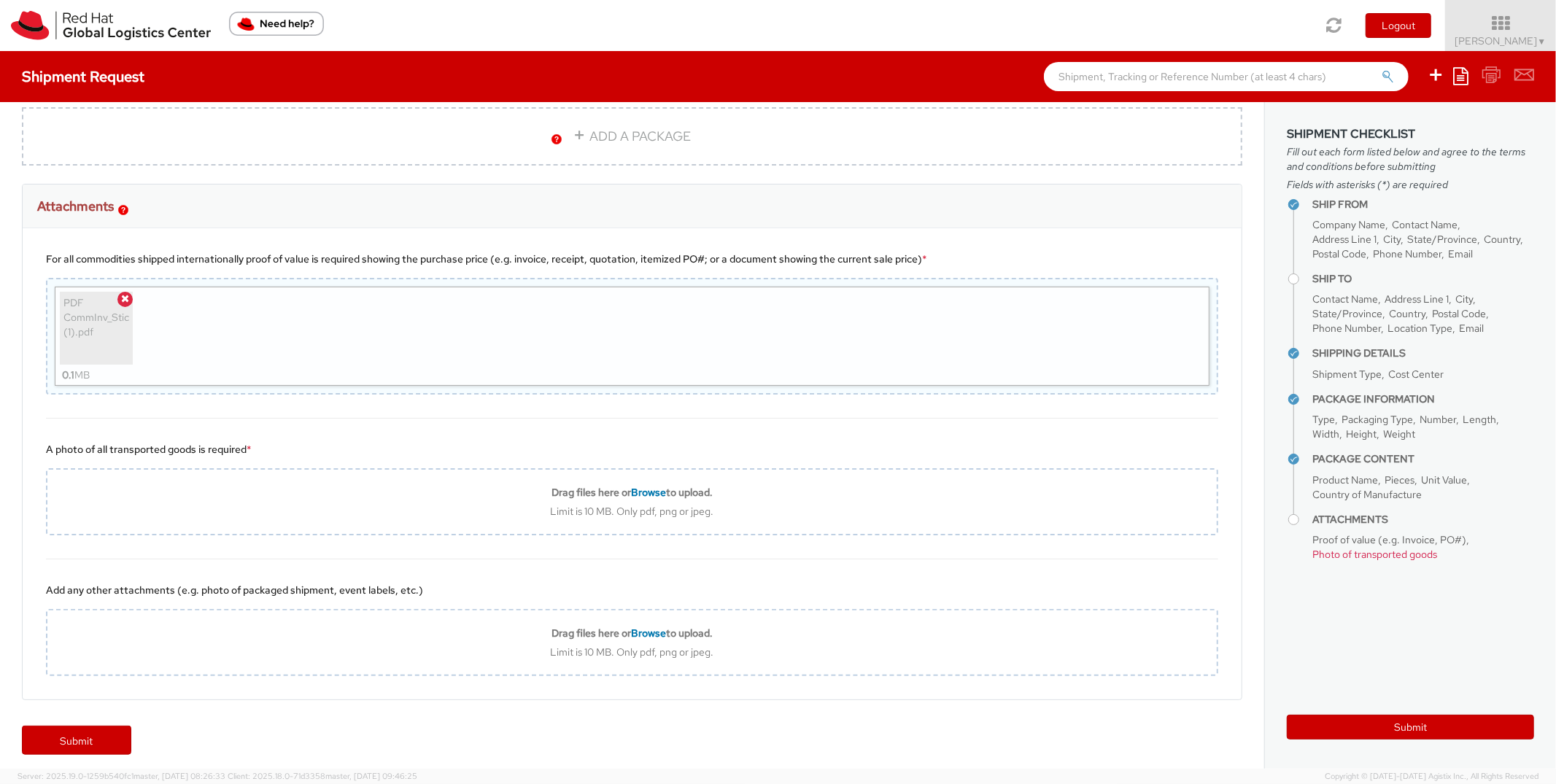
scroll to position [1077, 0]
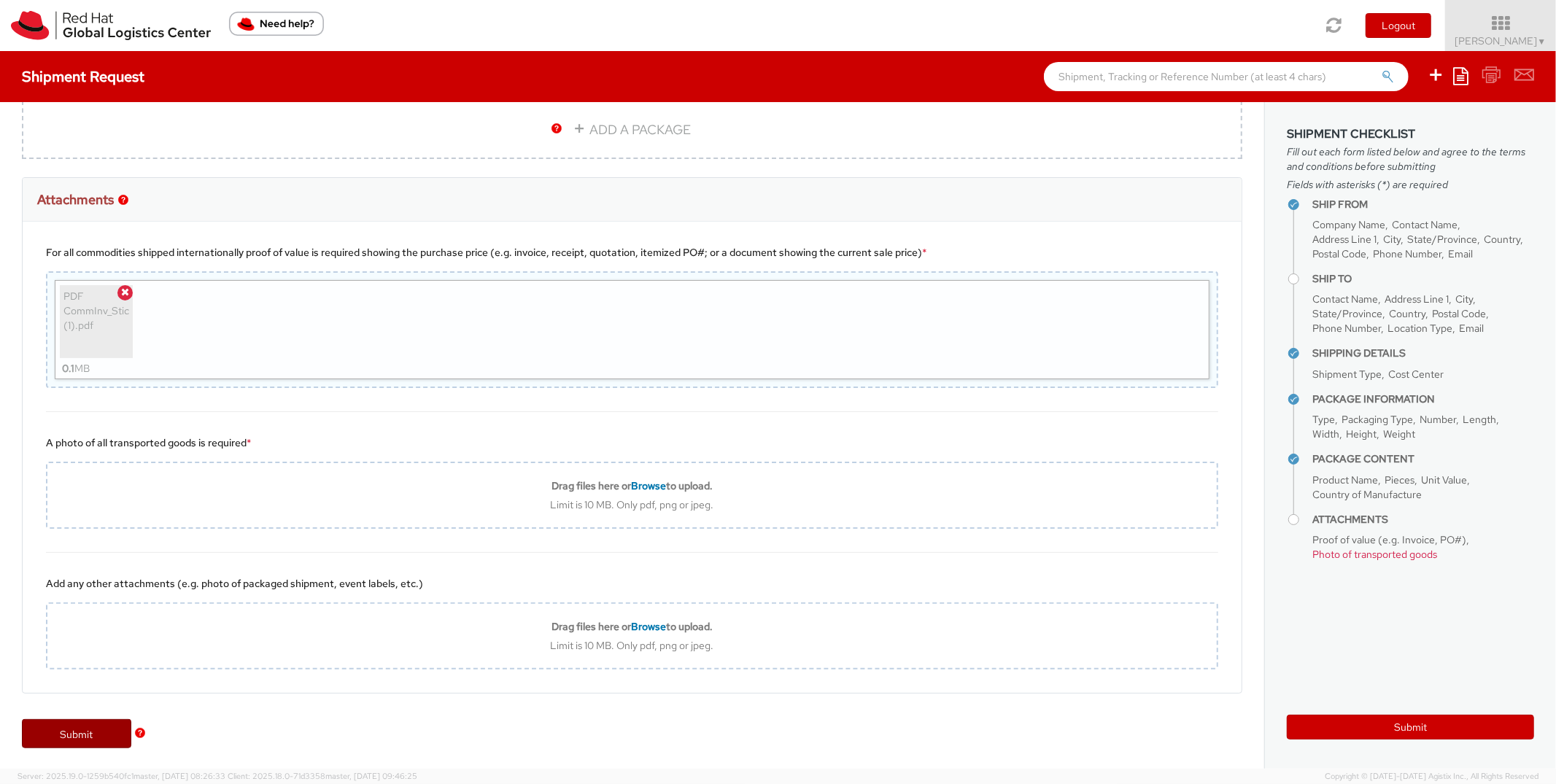
click at [65, 724] on link "Submit" at bounding box center [77, 733] width 110 height 29
click at [1439, 731] on button "Submit" at bounding box center [1410, 728] width 248 height 25
click at [1416, 725] on button "Submit" at bounding box center [1410, 728] width 248 height 25
click at [1313, 523] on h4 "Attachments" at bounding box center [1424, 519] width 222 height 11
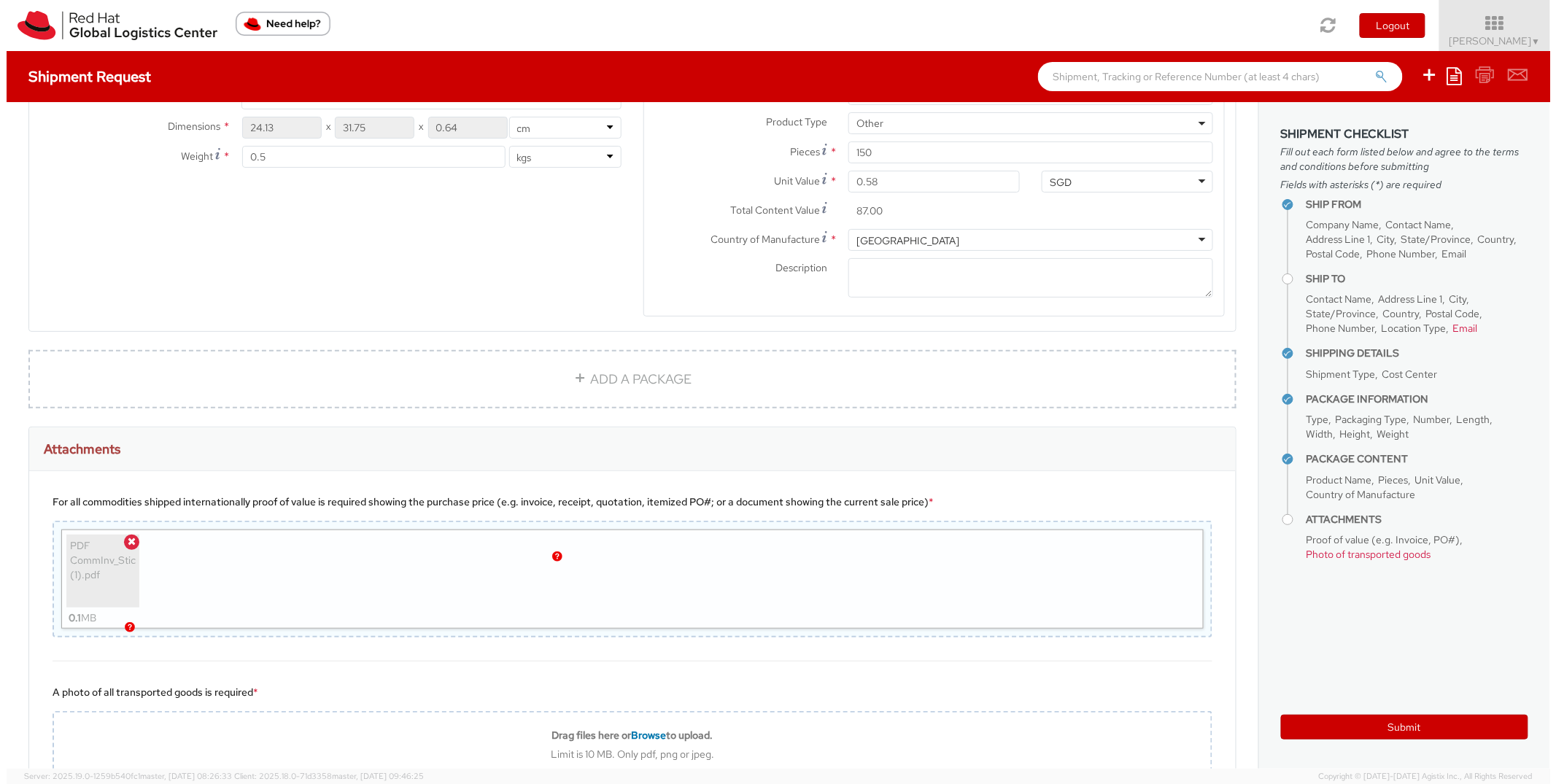
scroll to position [649, 0]
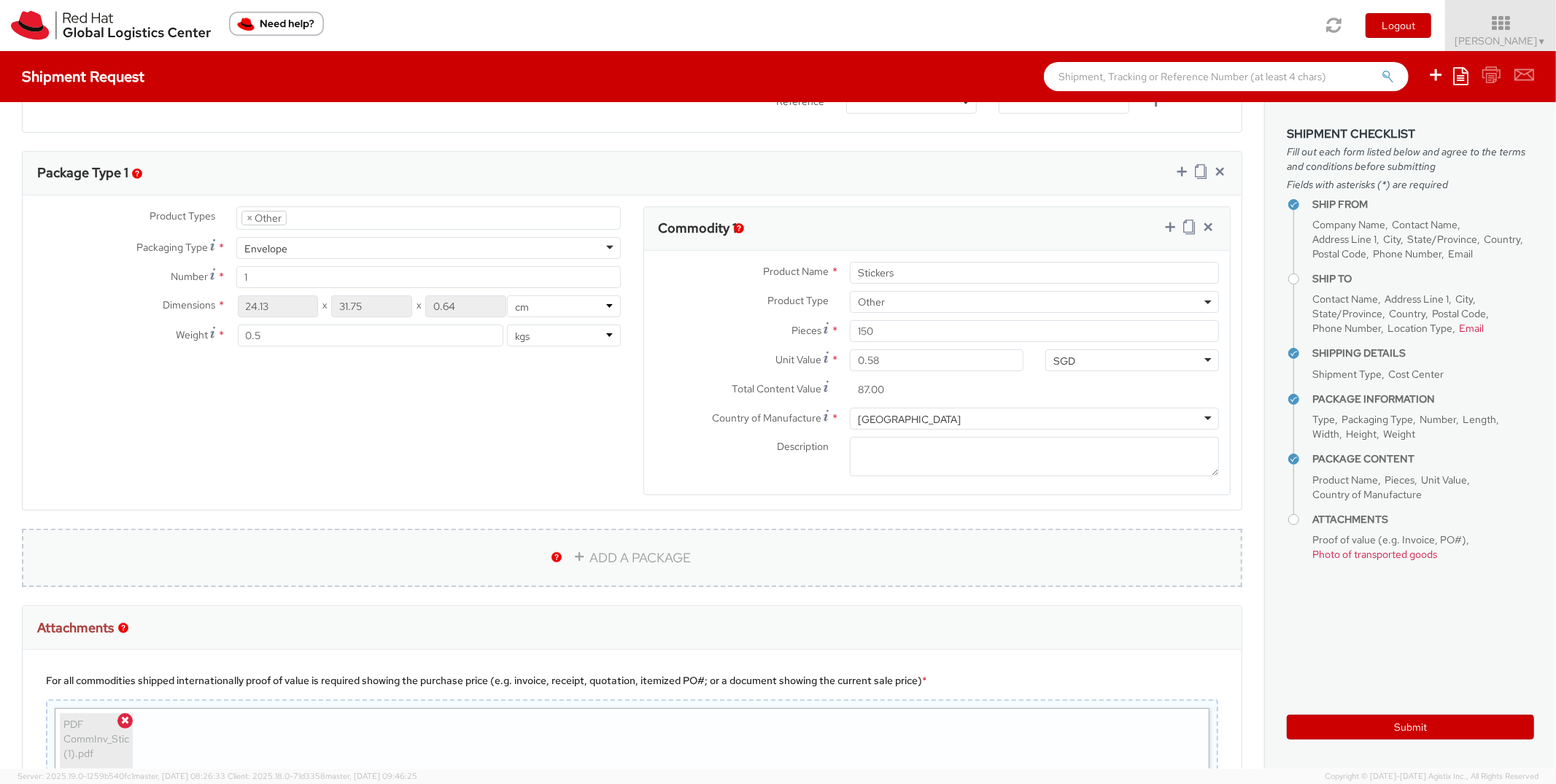
click at [636, 555] on link "ADD A PACKAGE" at bounding box center [633, 558] width 1221 height 58
select select
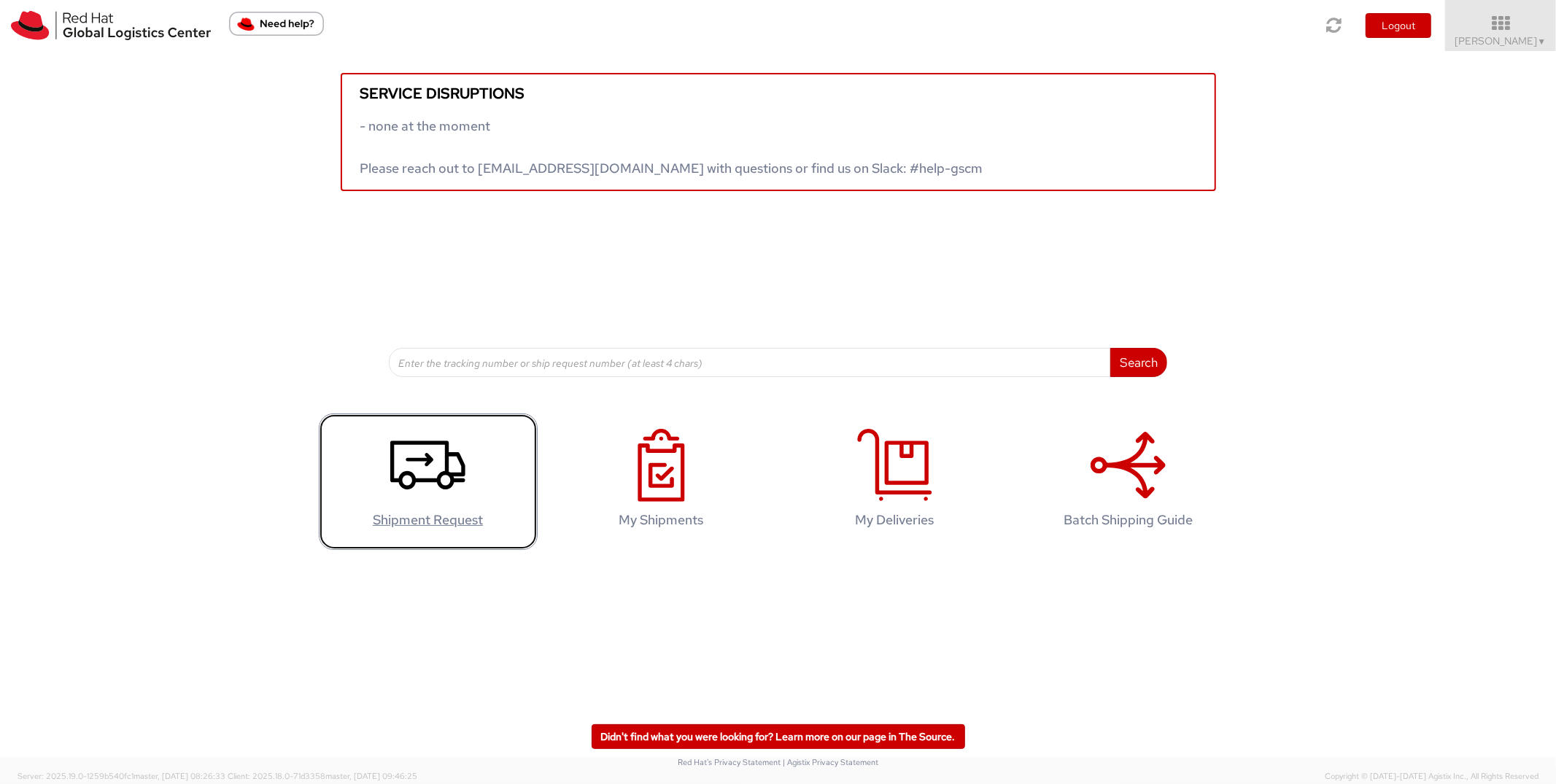
click at [437, 469] on icon at bounding box center [428, 464] width 75 height 73
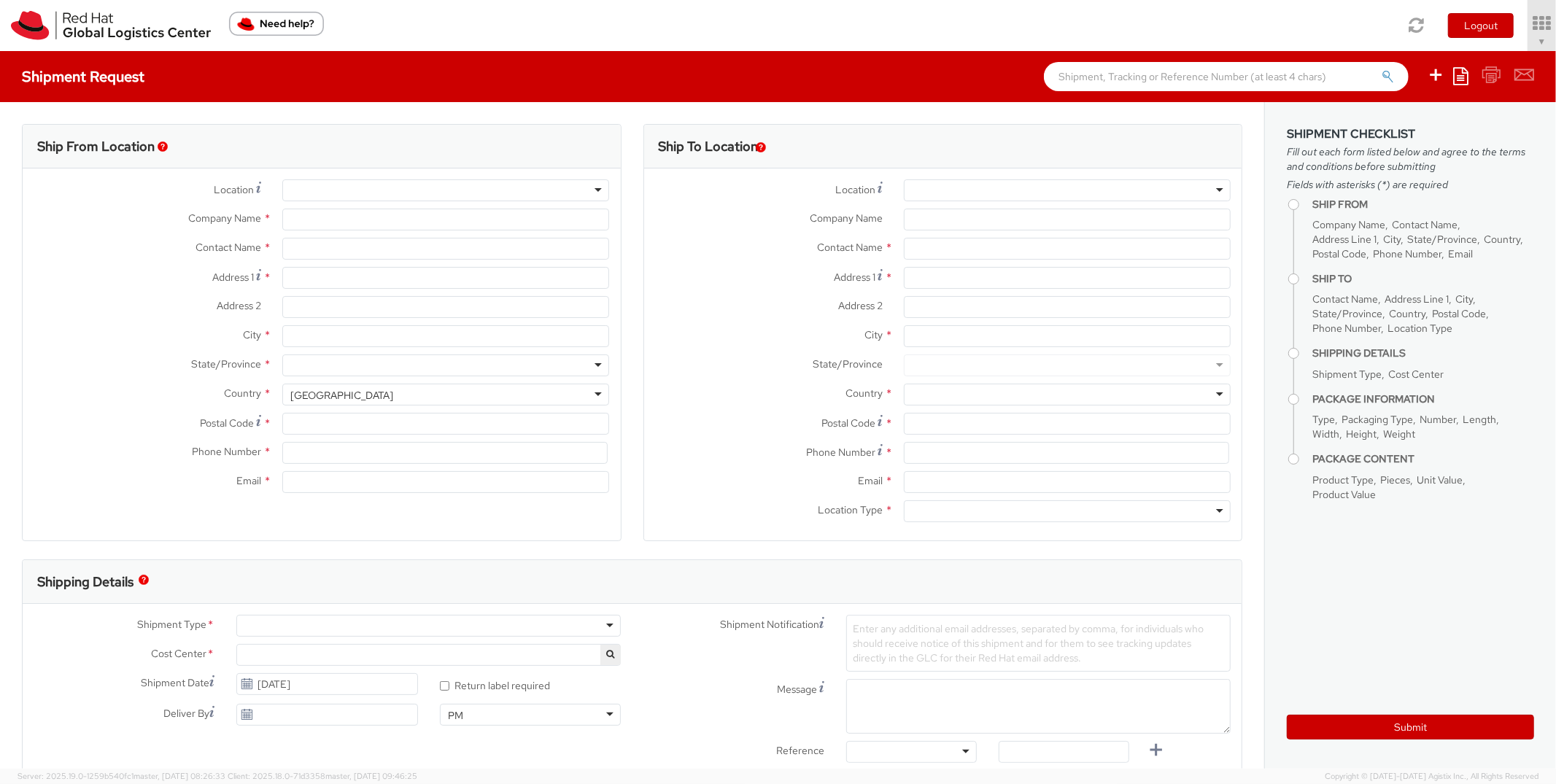
type input "Red Hat Asia Pacific Pte Ltd"
type input "[PERSON_NAME]"
type input "[STREET_ADDRESS]"
type input "CapitaSpring"
type input "[GEOGRAPHIC_DATA]"
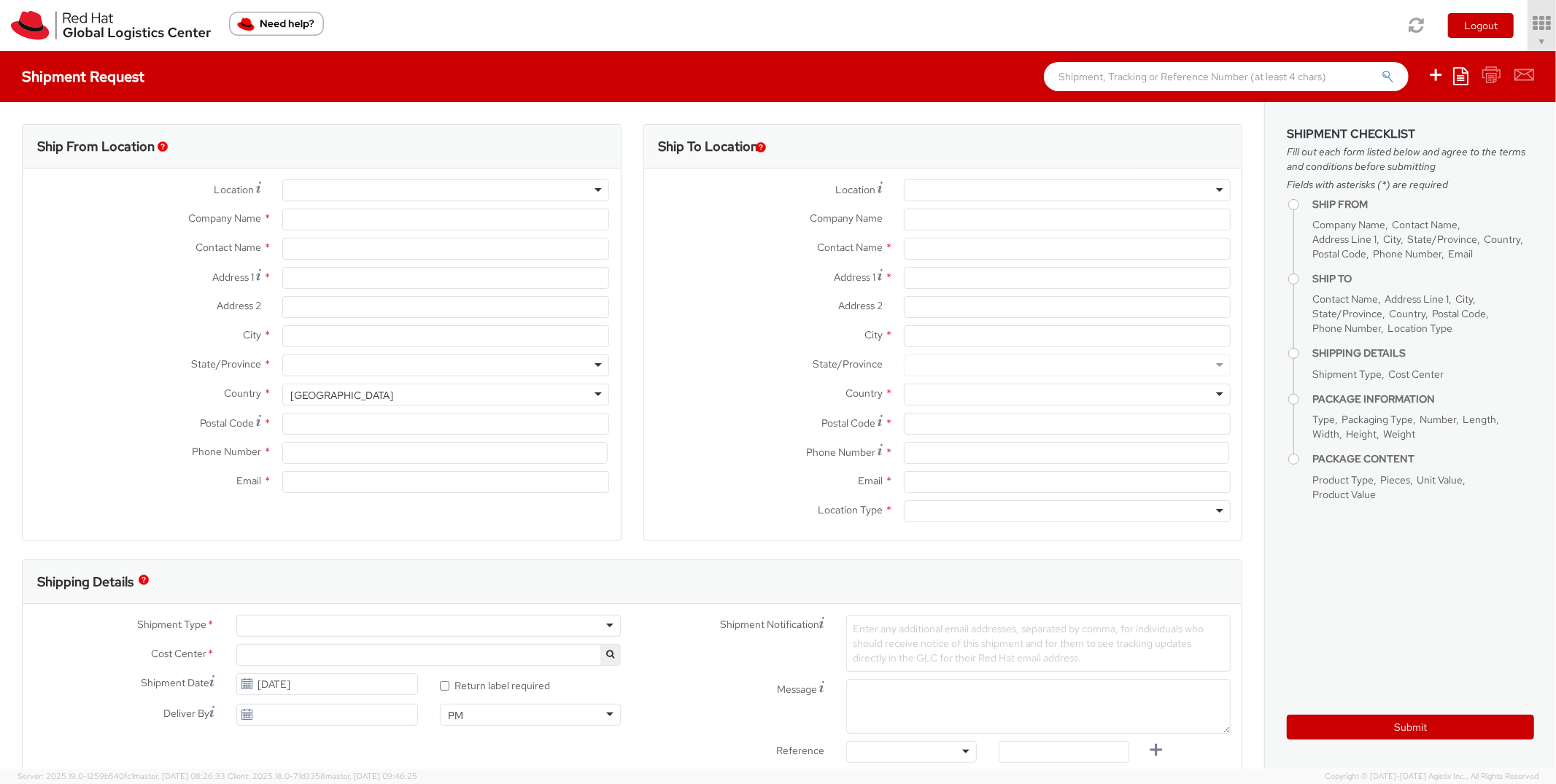
type input "048948"
type input "6565125543"
type input "[EMAIL_ADDRESS][DOMAIN_NAME]"
select select "CM"
select select "KGS"
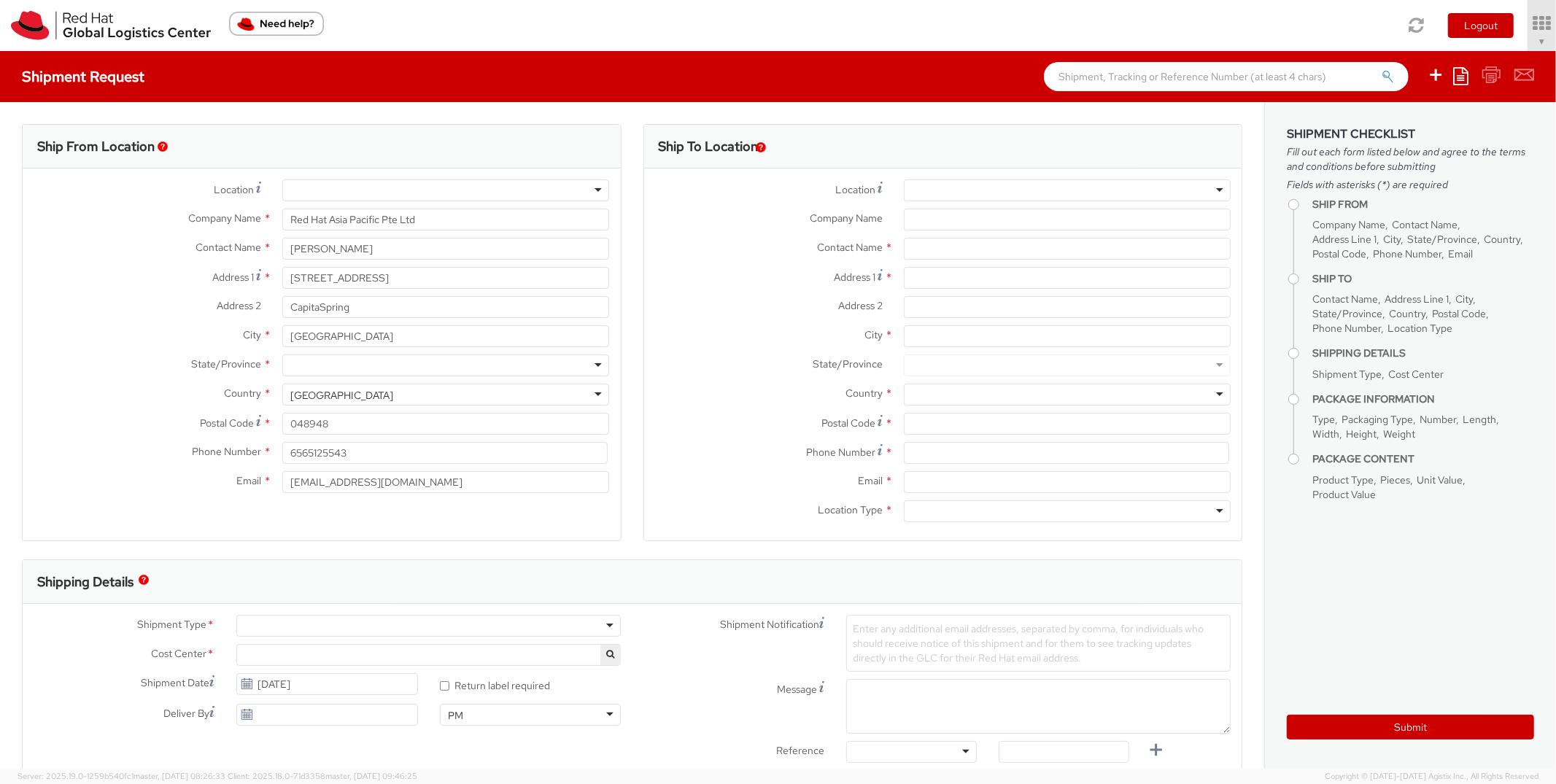
select select "527"
select select
click at [1044, 194] on div at bounding box center [1067, 190] width 327 height 22
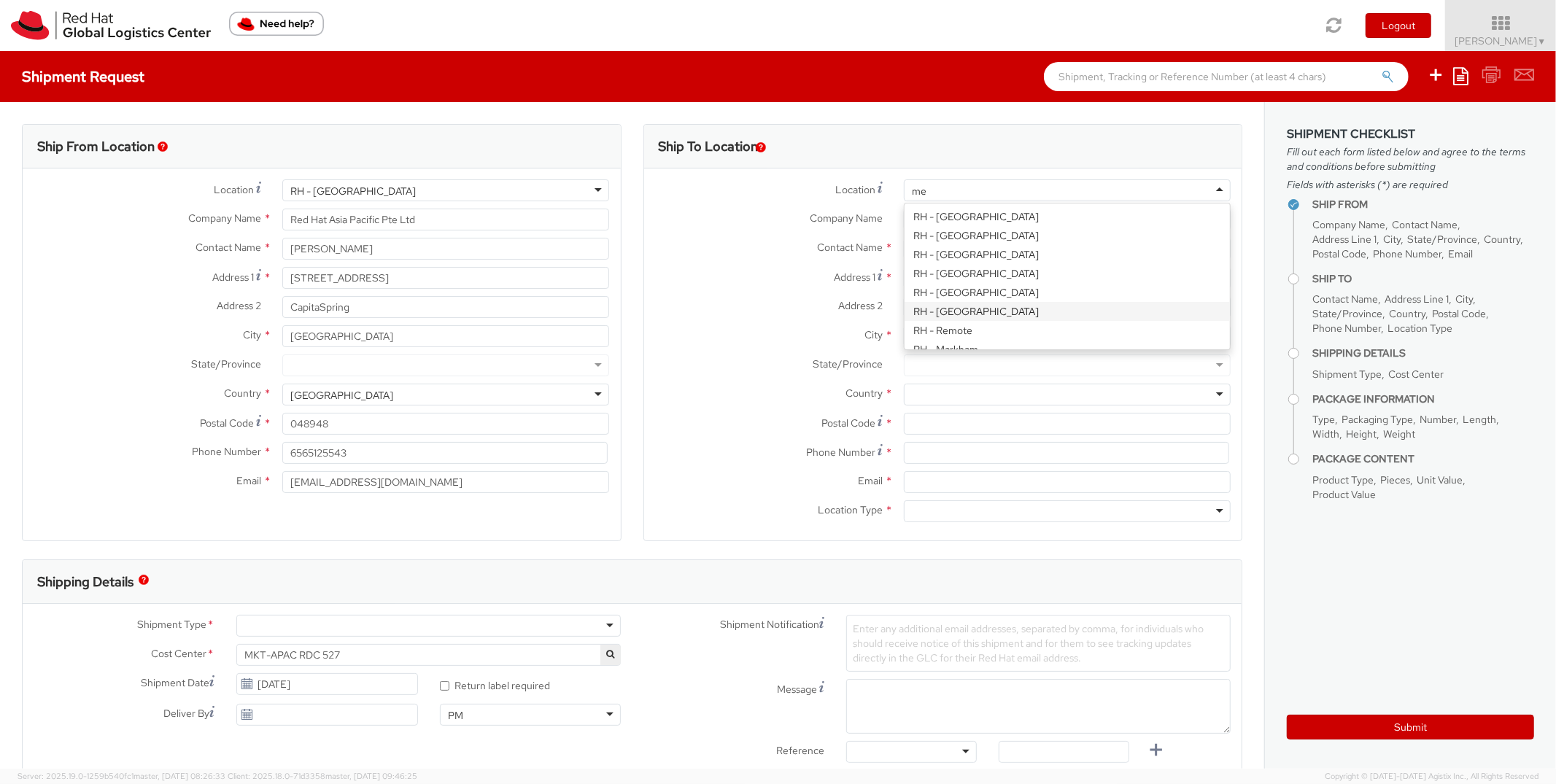
type input "[PERSON_NAME]"
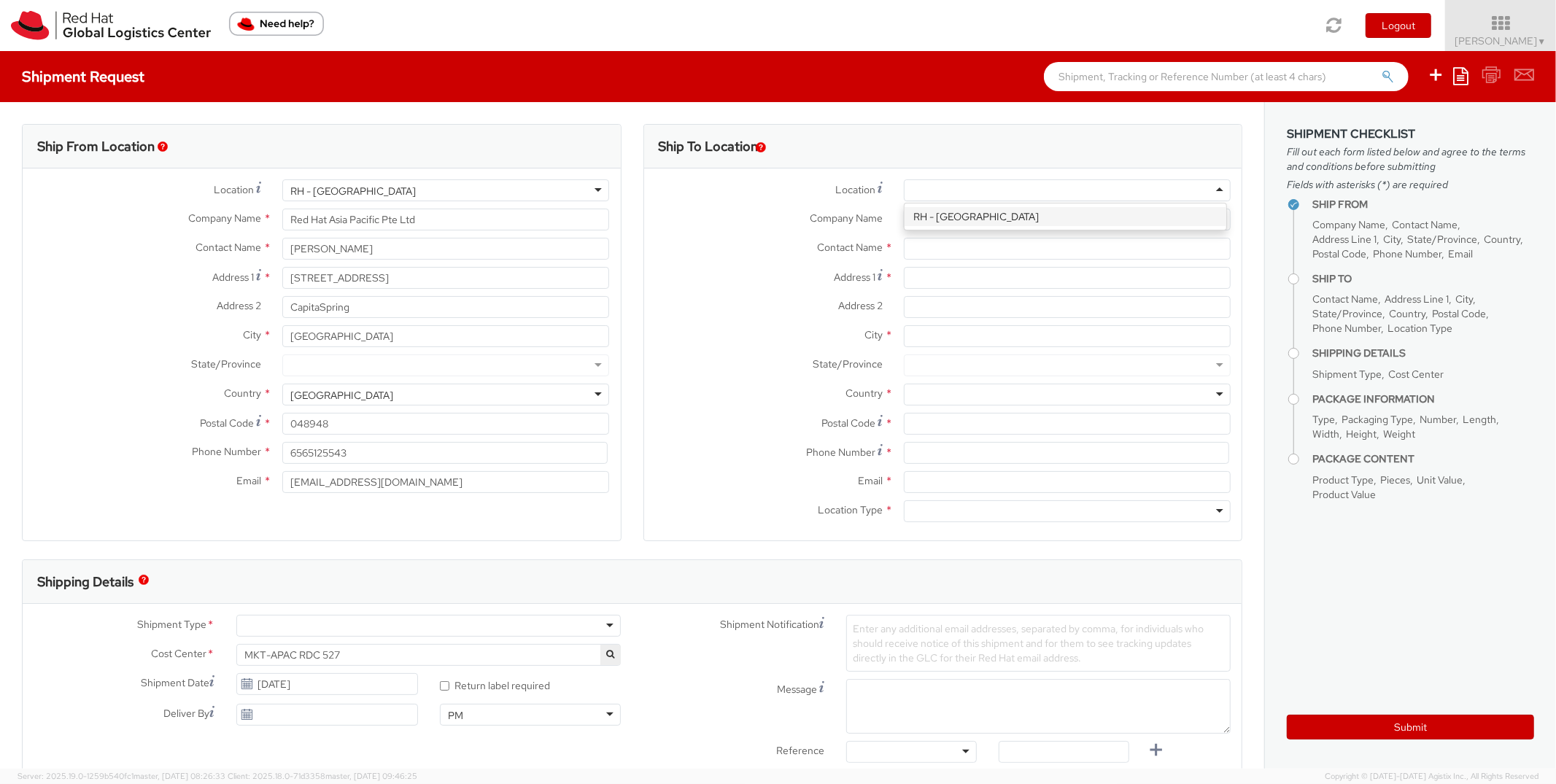
type input "Red Hat Asia-Pacific Pty Ltd."
type input "[STREET_ADDRESS][PERSON_NAME]"
type input "Part Level 24"
type input "[GEOGRAPHIC_DATA]"
type input "3000"
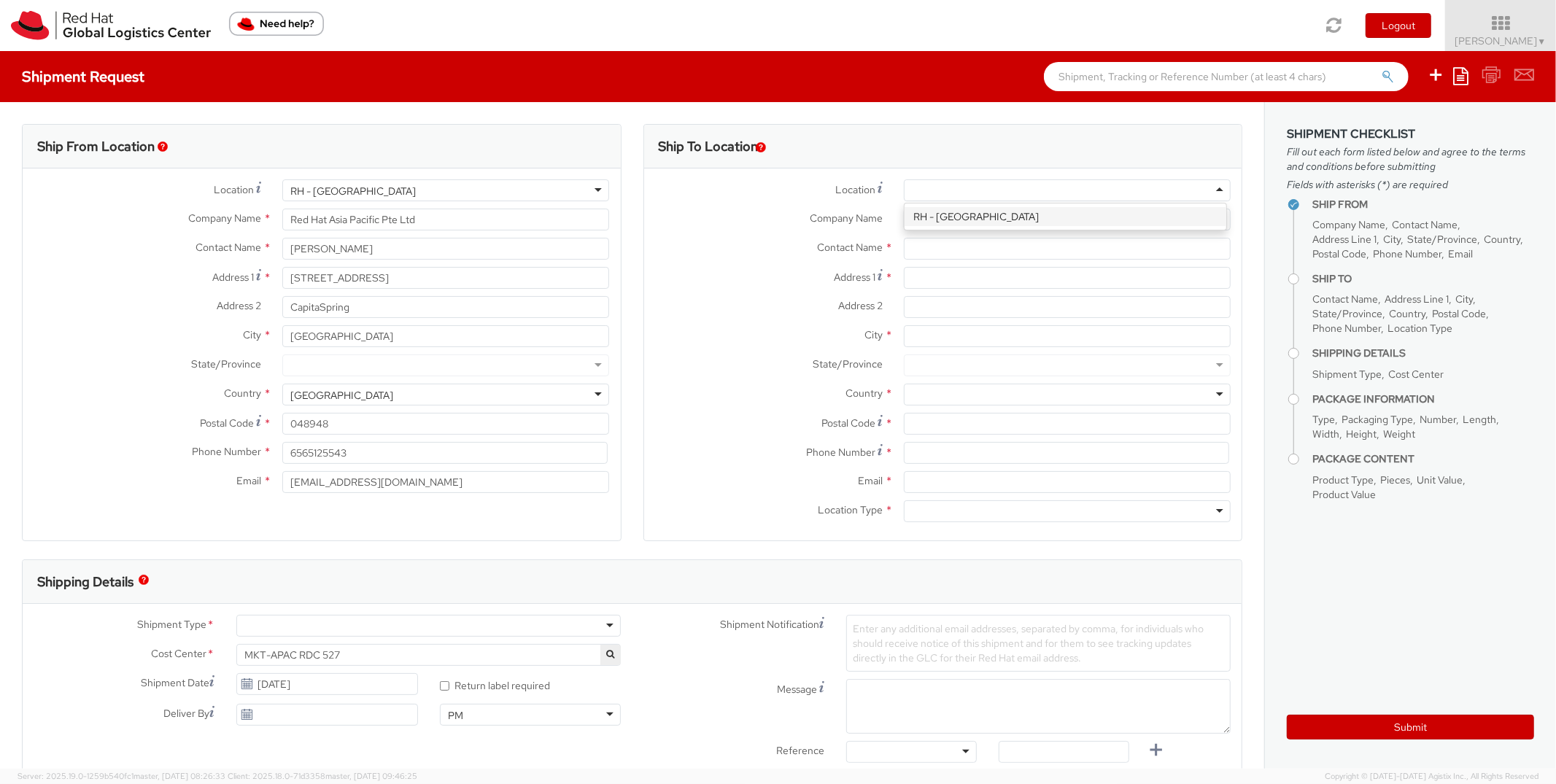
type input "61 3 9624 8100"
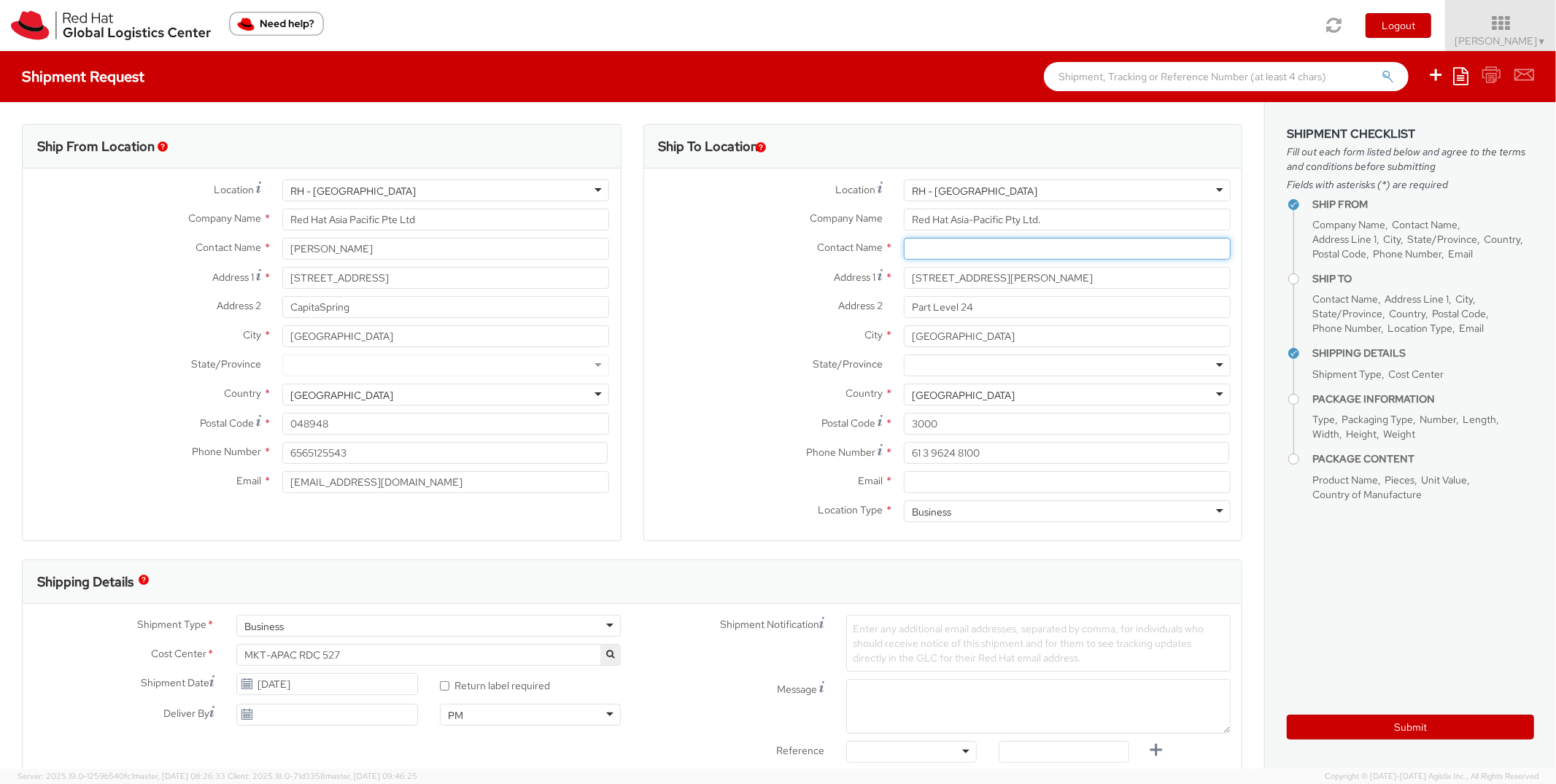
click at [999, 248] on input "text" at bounding box center [1067, 249] width 327 height 22
type input "[PERSON_NAME]"
click at [974, 477] on input "Email *" at bounding box center [1067, 482] width 327 height 22
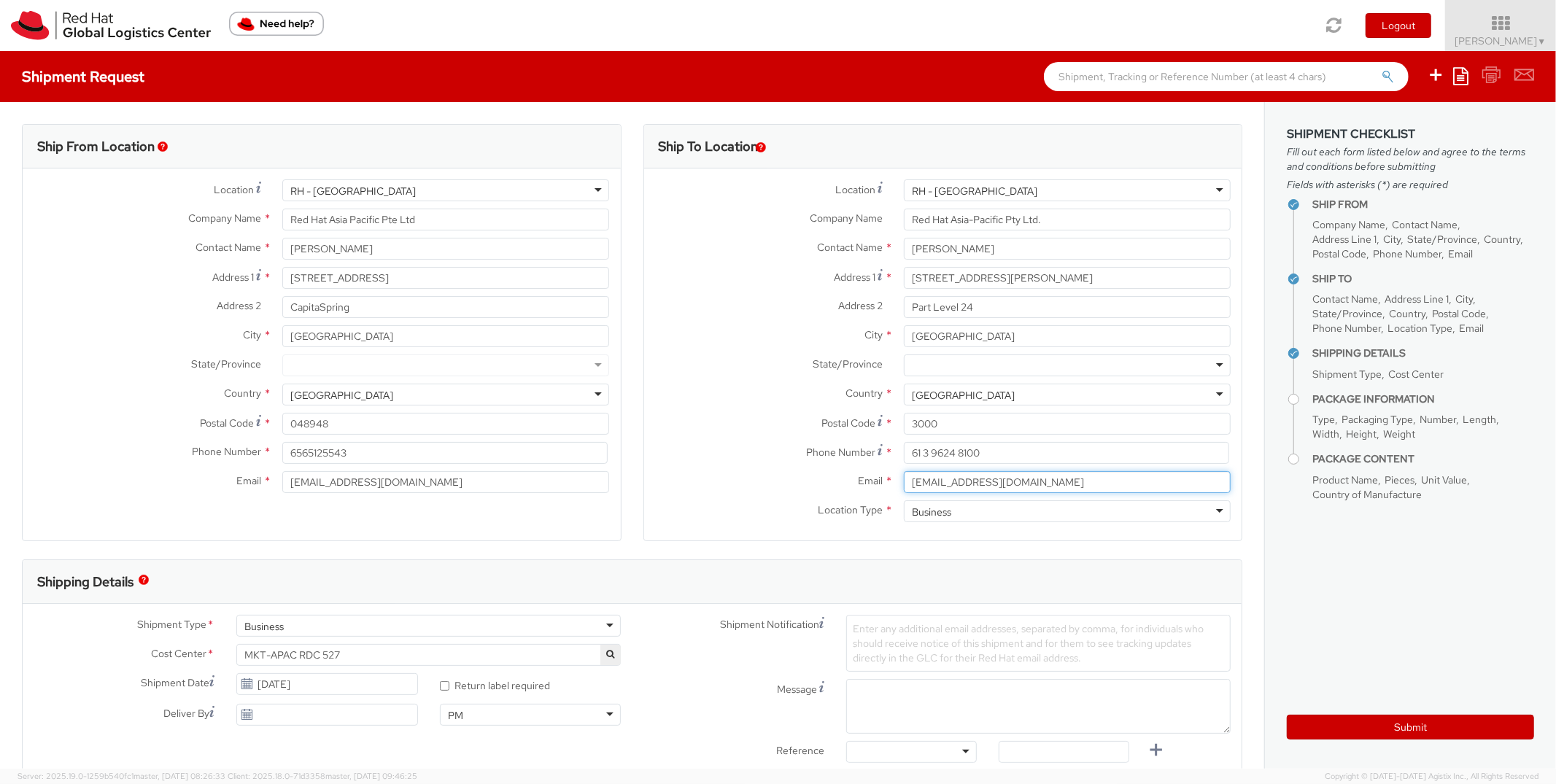
drag, startPoint x: 1013, startPoint y: 484, endPoint x: 863, endPoint y: 469, distance: 150.7
click at [863, 469] on div "Location * RH - Melbourne RH - Melbourne RH - Amsterdam - MSO RH - Amsterdam Da…" at bounding box center [944, 355] width 599 height 350
paste input "li@redhat.com"
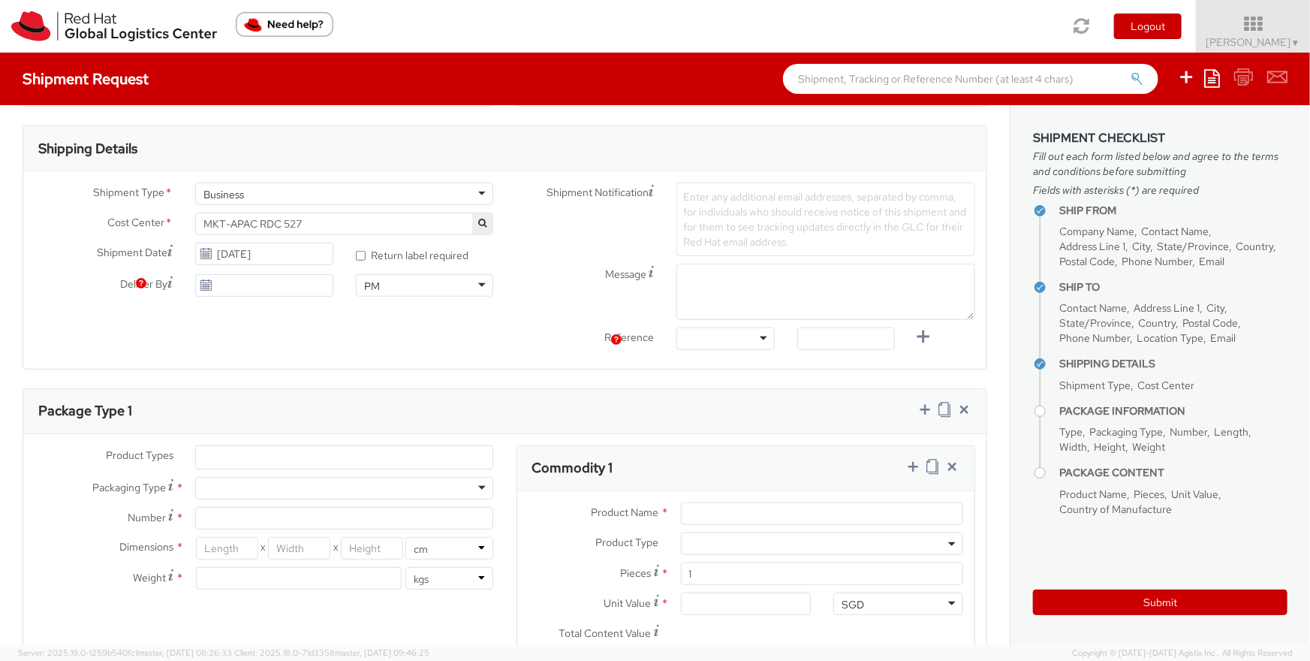
scroll to position [581, 0]
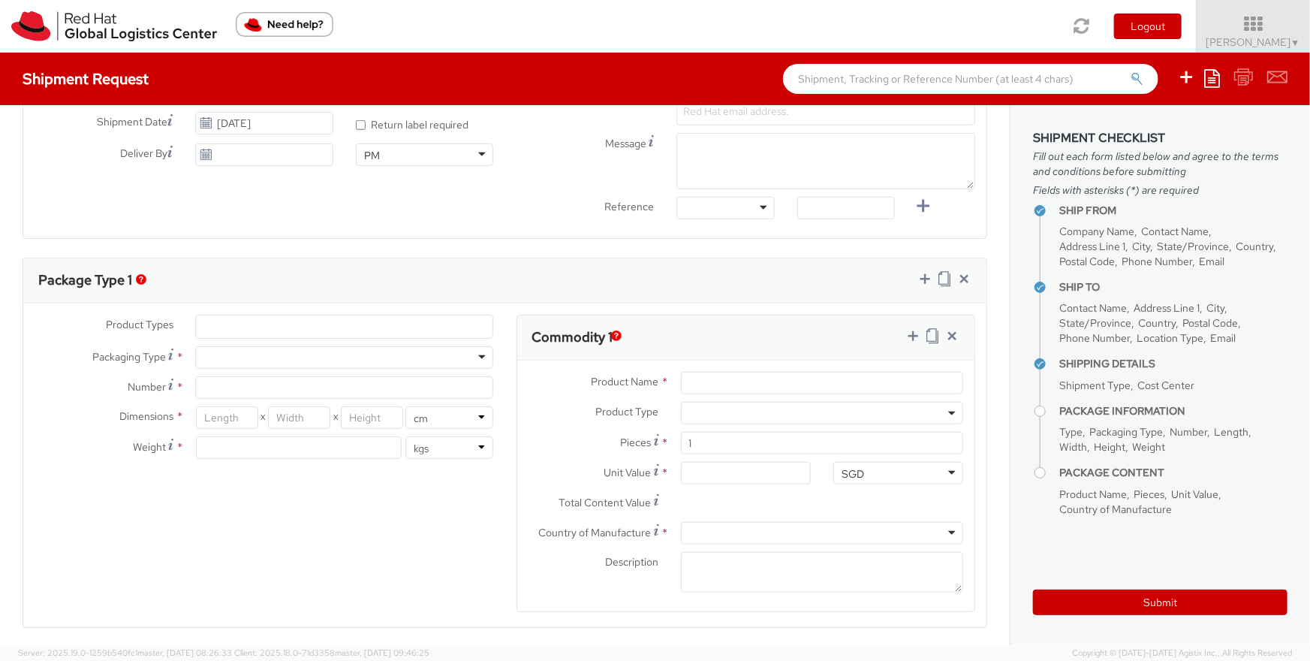
type input "jschilli@redhat.com"
click at [717, 381] on input "Product Name *" at bounding box center [822, 383] width 282 height 23
type input "Stickers"
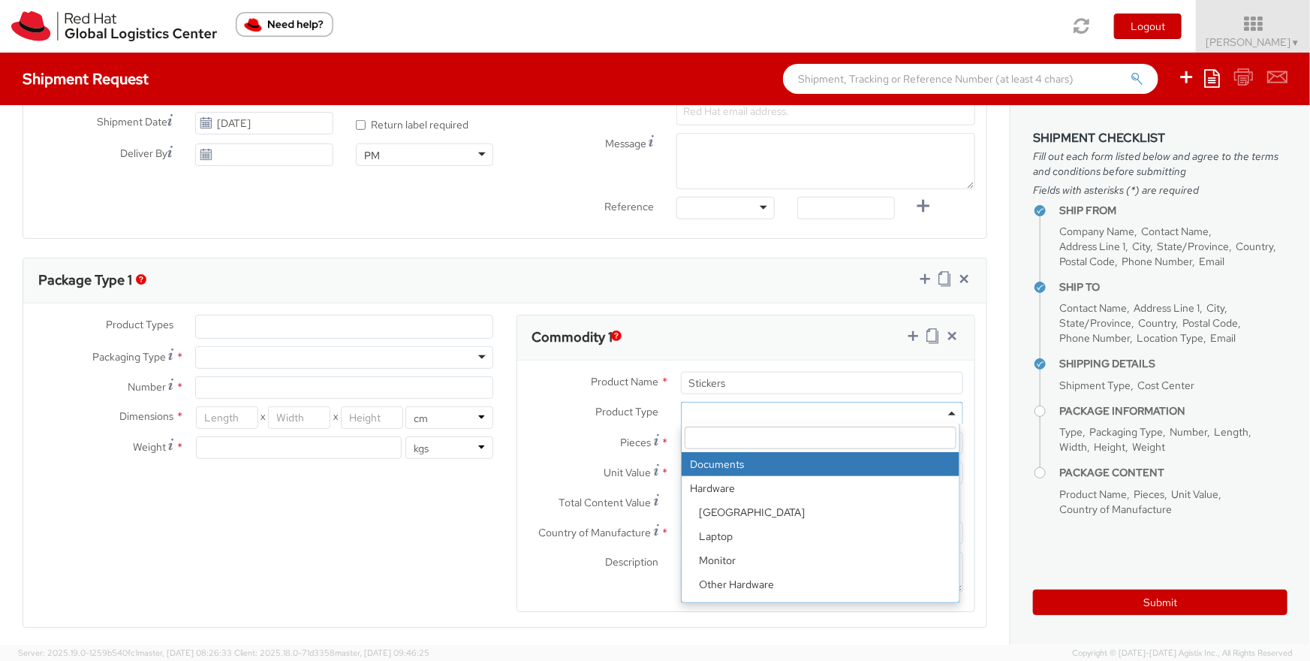
click at [707, 408] on span at bounding box center [822, 413] width 282 height 23
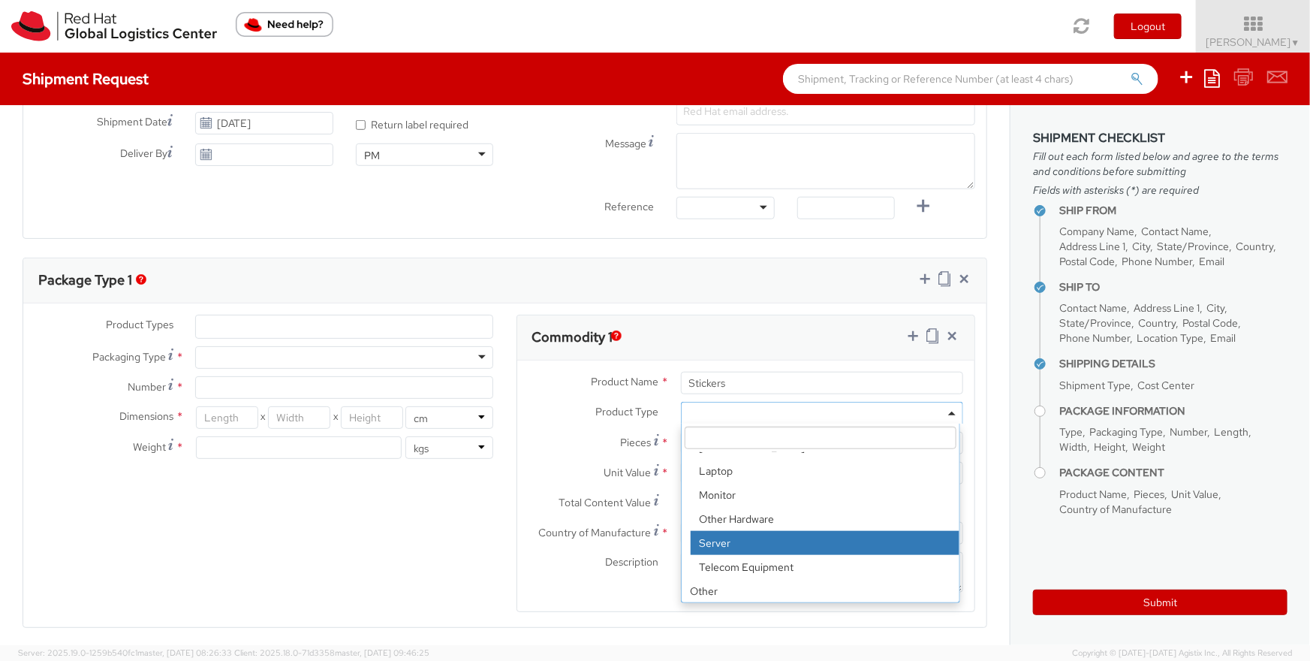
scroll to position [66, 0]
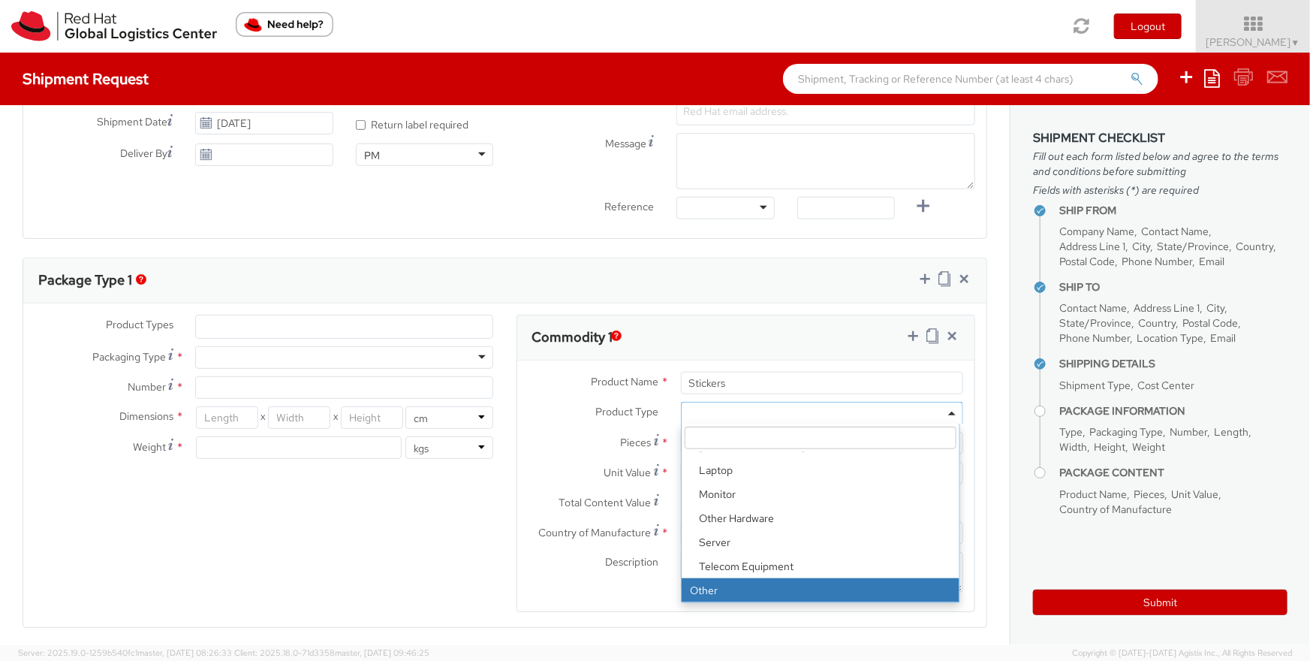
select select "OTHER"
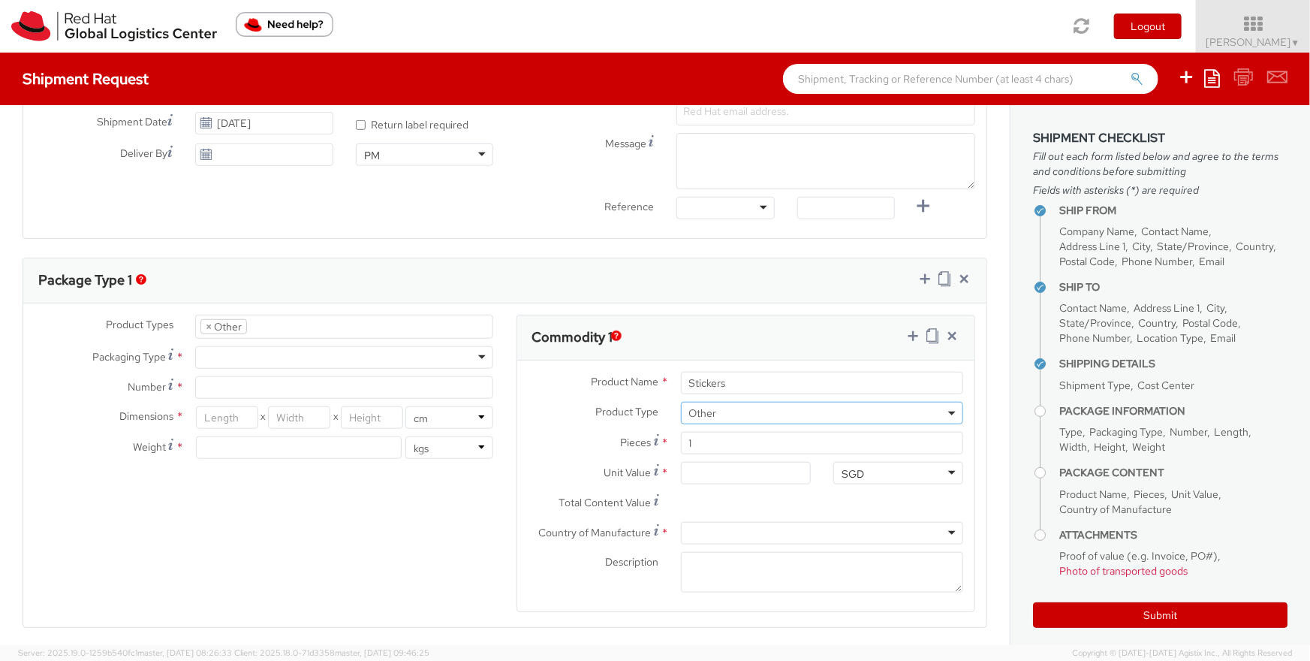
scroll to position [120, 0]
click at [740, 440] on input "1" at bounding box center [822, 443] width 282 height 23
type input "0.00"
type input "150"
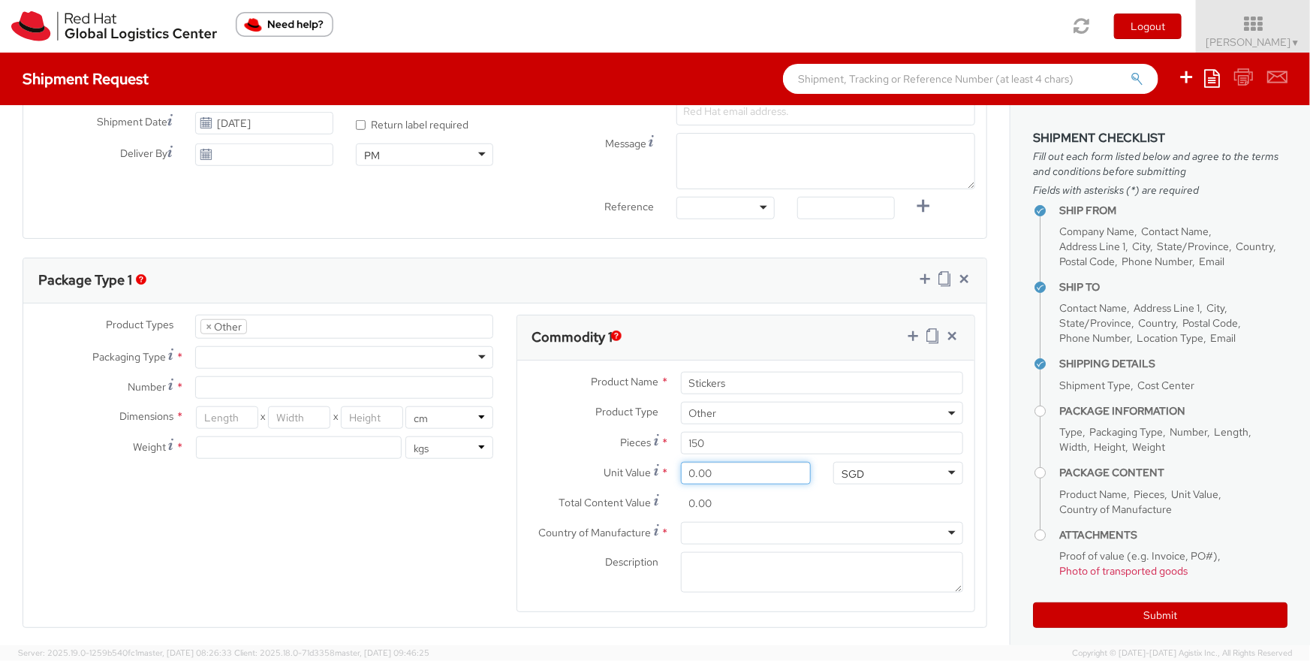
click at [746, 477] on input "0.00" at bounding box center [746, 473] width 130 height 23
type input "5.00"
type input "750.00"
type input "58.00"
type input "8,700.00"
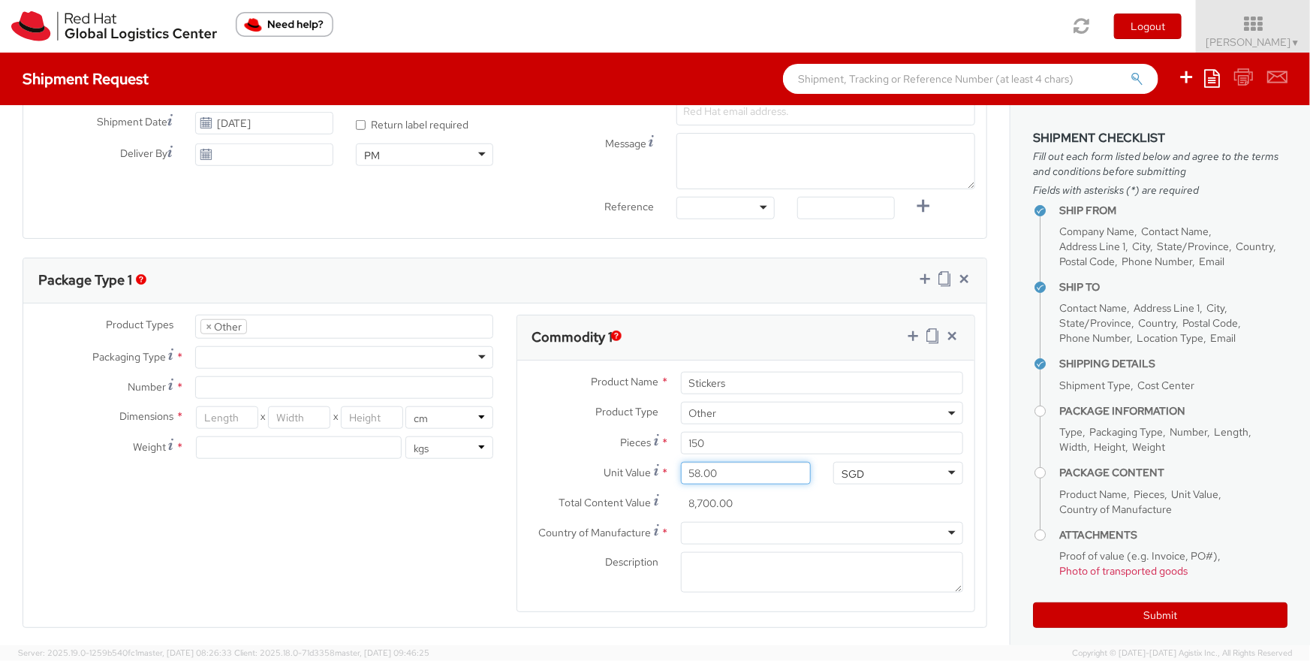
type input "5.00"
type input "750.00"
type input "0.00"
type input "5.00"
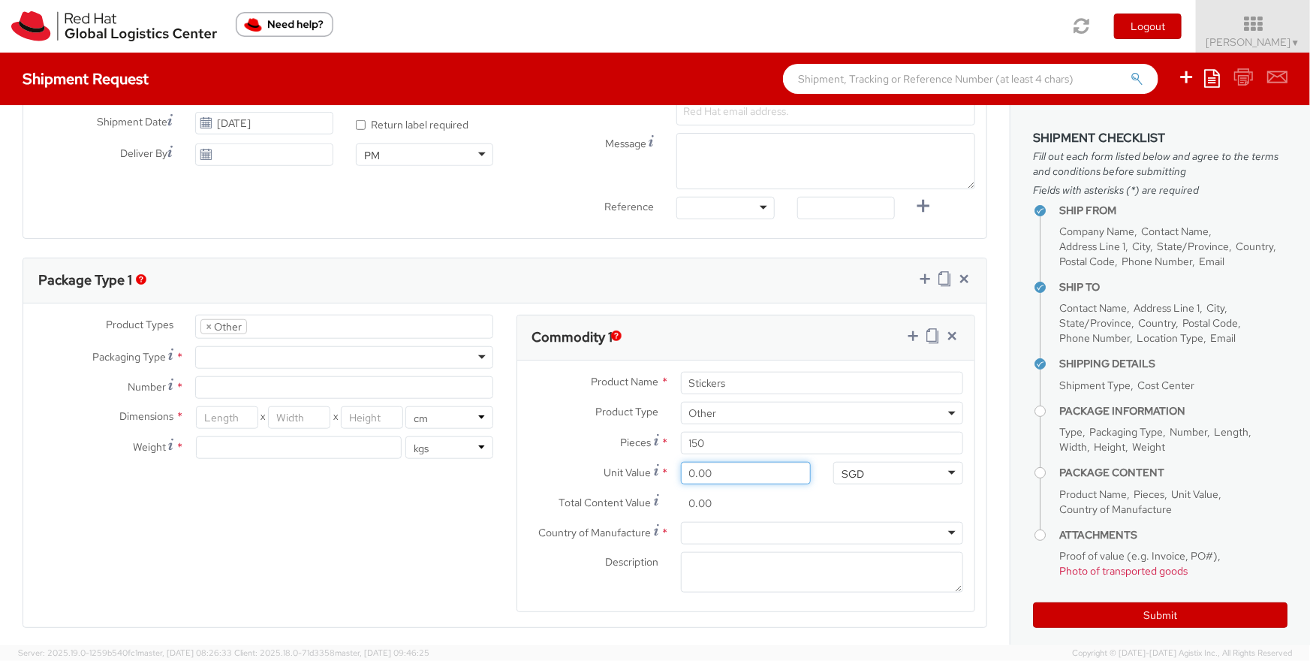
type input "750.00"
type input "58.00"
type input "8,700.00"
drag, startPoint x: 685, startPoint y: 475, endPoint x: 659, endPoint y: 473, distance: 25.6
click at [681, 474] on input "58.00" at bounding box center [746, 473] width 130 height 23
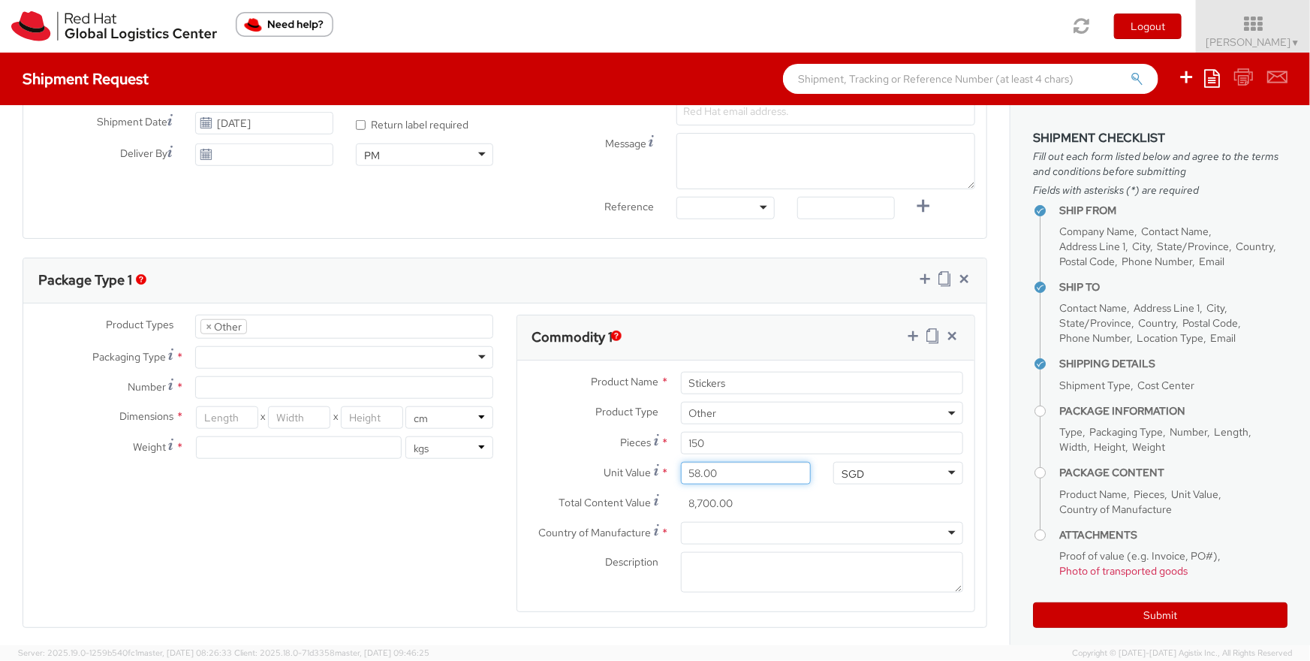
type input "0.00"
type input "0.50"
type input "75.00"
type input "0.58"
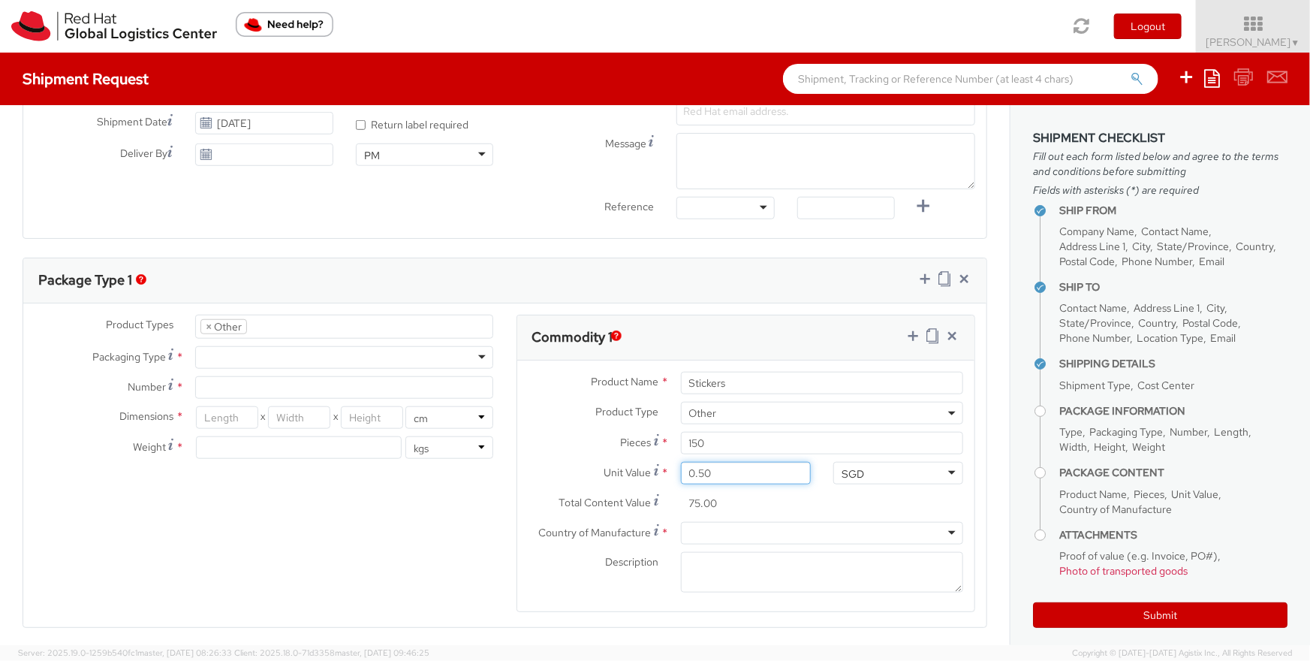
type input "87.00"
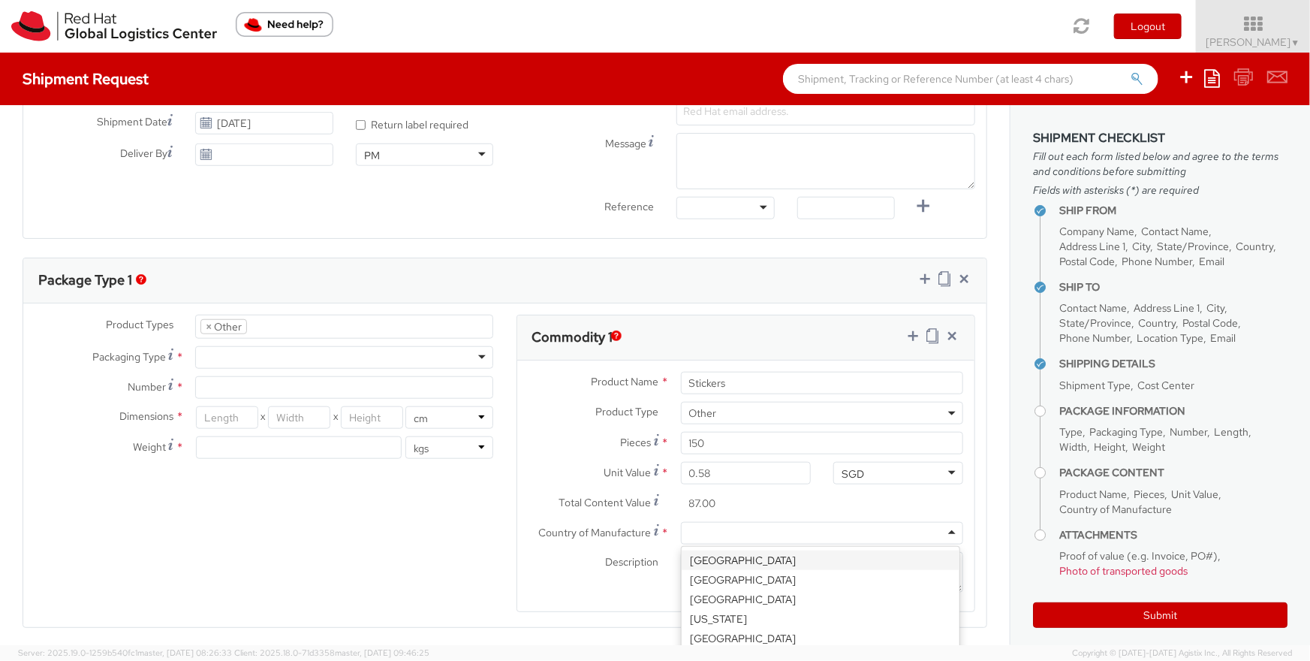
click at [767, 533] on div at bounding box center [822, 533] width 282 height 23
type input "singap"
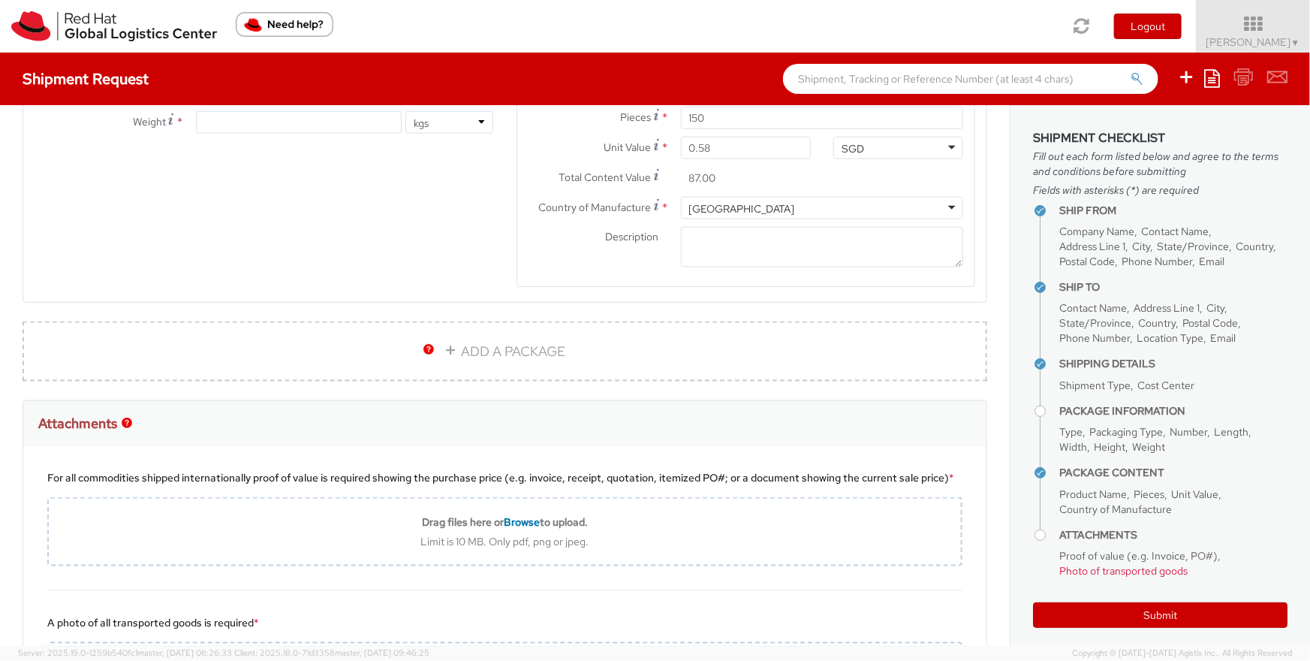
scroll to position [1033, 0]
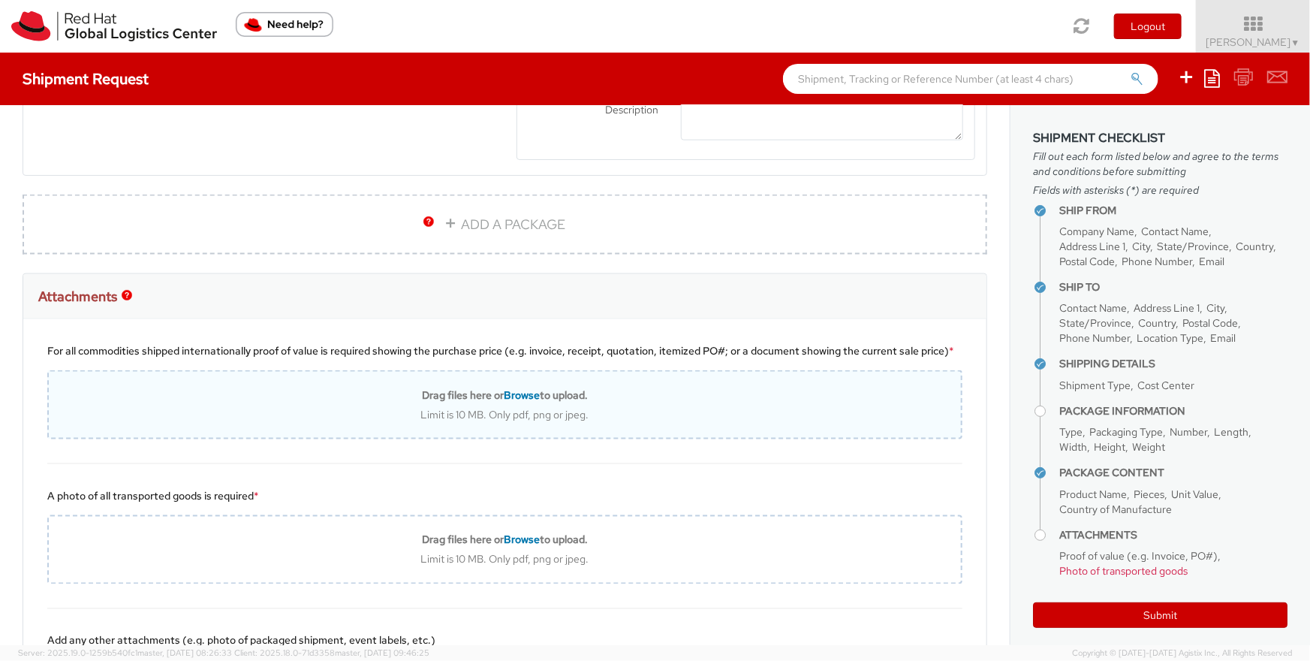
click at [523, 402] on span "Browse" at bounding box center [522, 395] width 36 height 14
type input "C:\fakepath\PDF CommInv_Stickers__25_Feb_2023 (1).pdf"
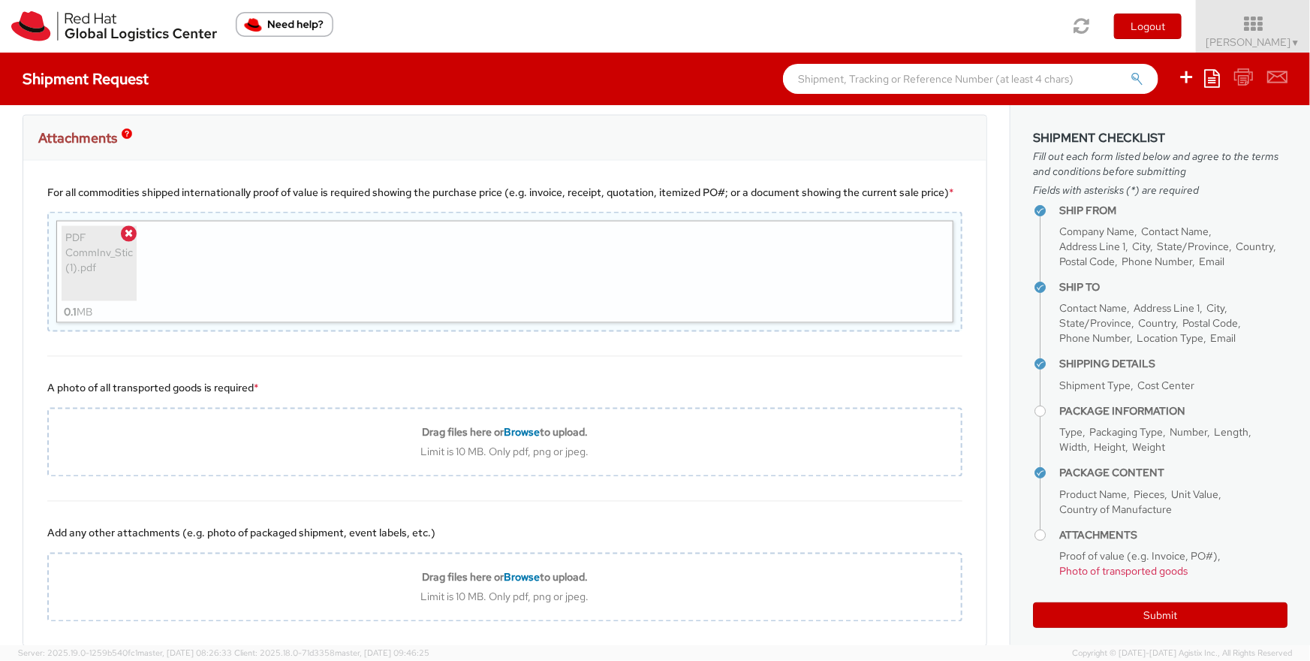
scroll to position [1195, 0]
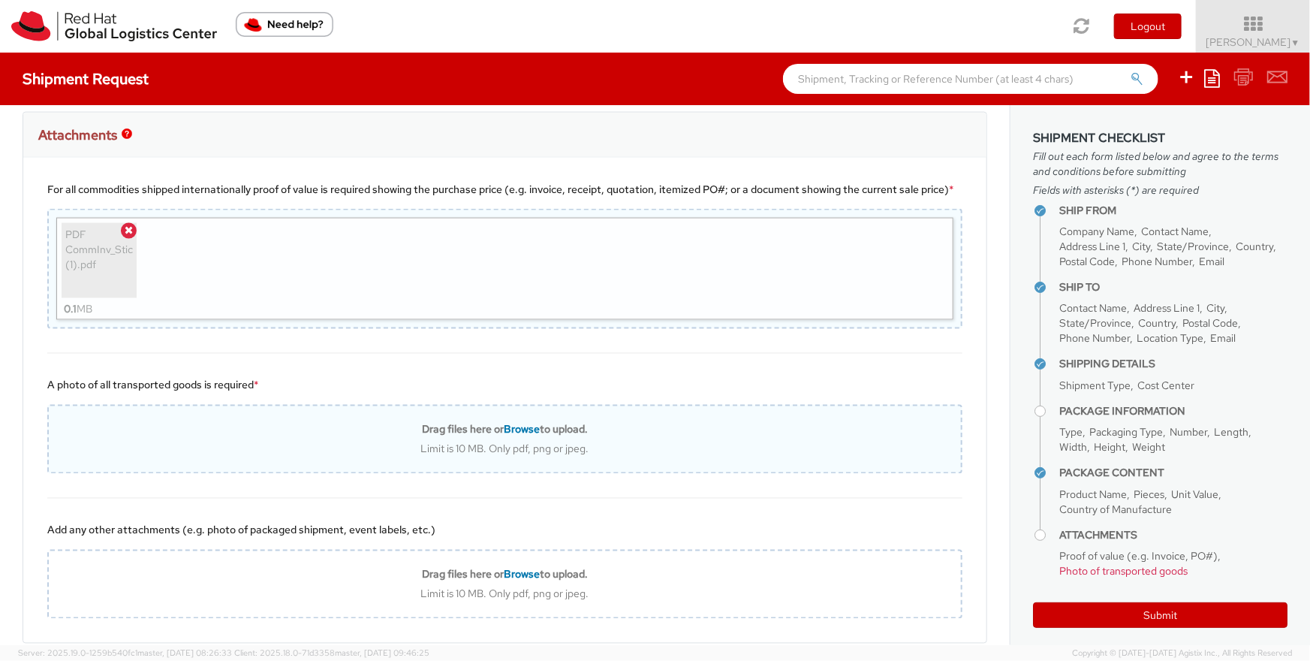
click at [527, 436] on span "Browse" at bounding box center [522, 430] width 36 height 14
click at [509, 436] on span "Browse" at bounding box center [522, 430] width 36 height 14
type input "C:\fakepath\Screenshot 2025-09-15 at 1.42.32 PM.png"
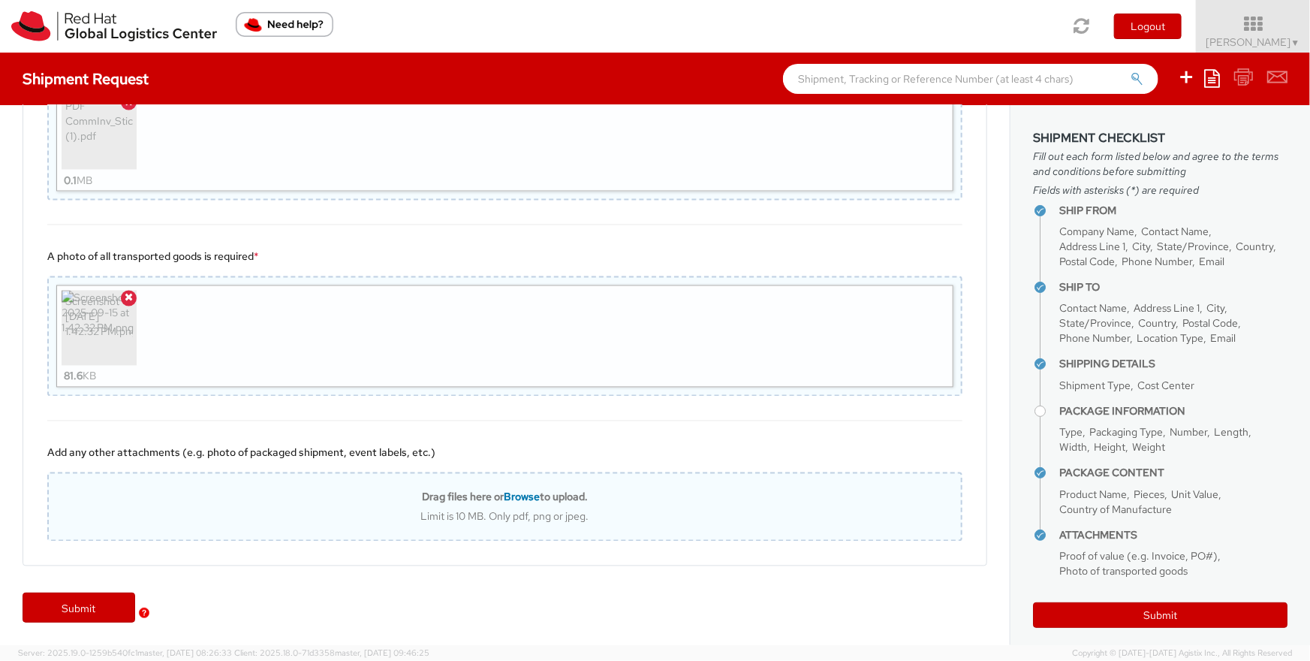
scroll to position [1336, 0]
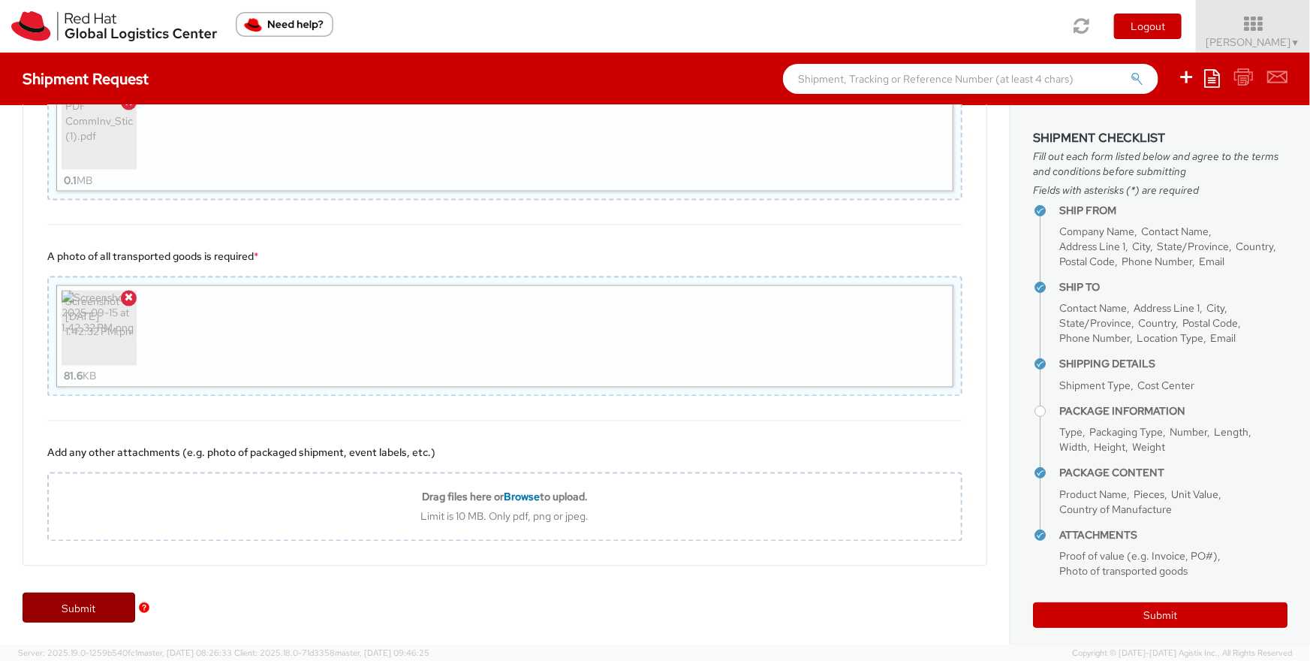
click at [71, 603] on link "Submit" at bounding box center [79, 607] width 113 height 30
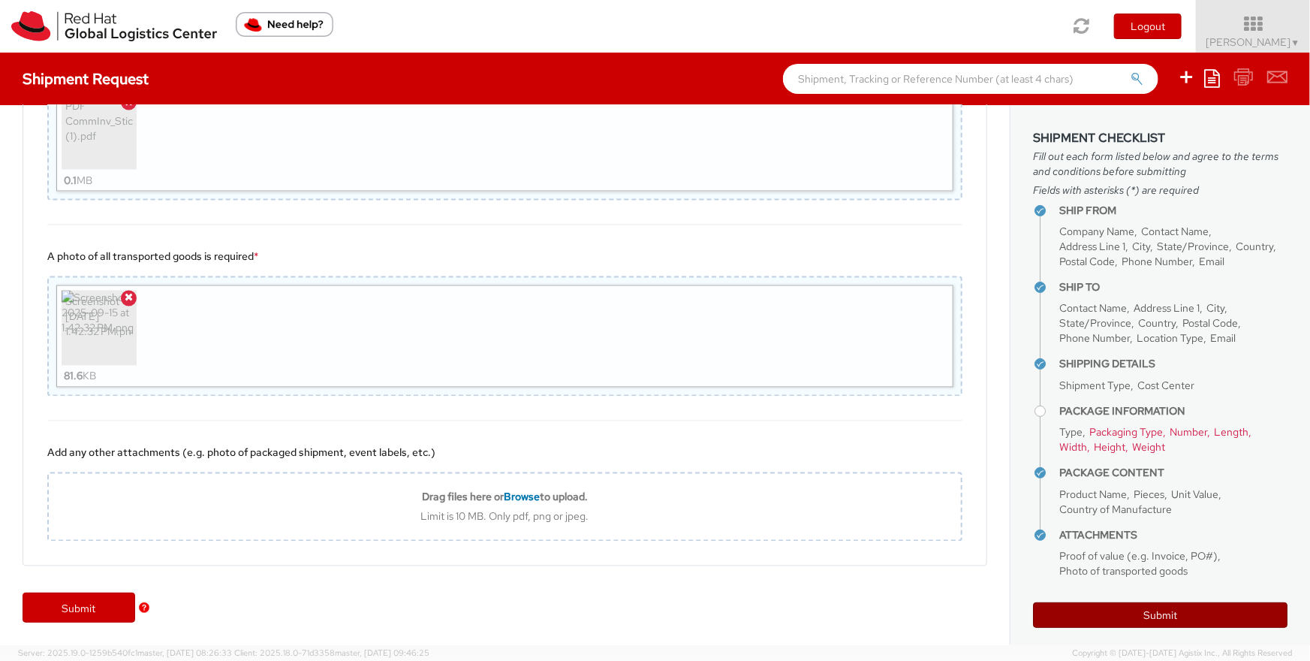
click at [1135, 605] on button "Submit" at bounding box center [1160, 615] width 255 height 26
click at [1165, 615] on button "Submit" at bounding box center [1160, 615] width 255 height 26
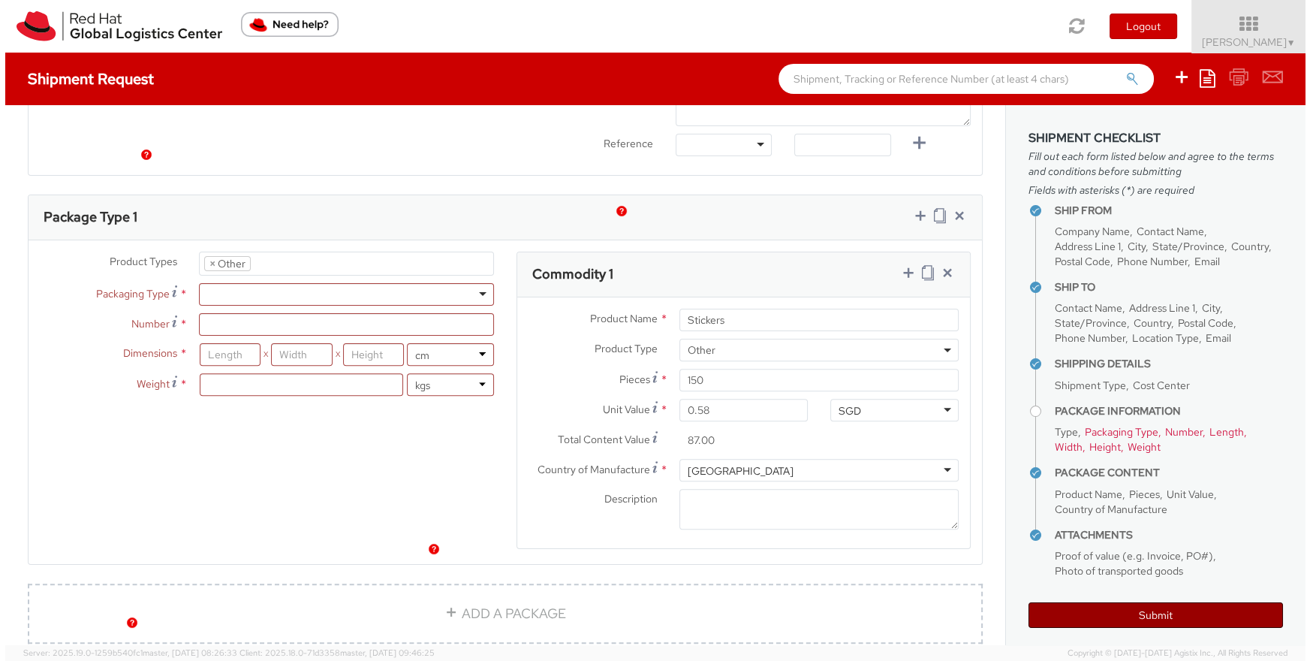
scroll to position [614, 0]
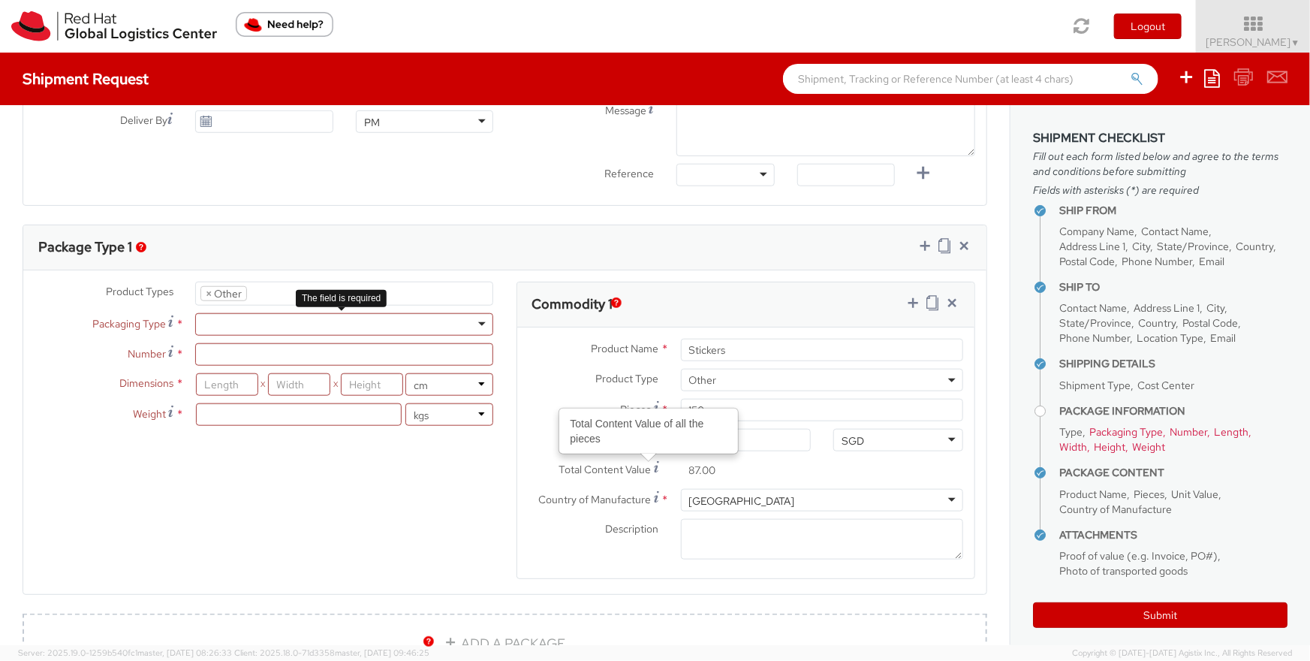
click at [272, 325] on div at bounding box center [344, 324] width 299 height 23
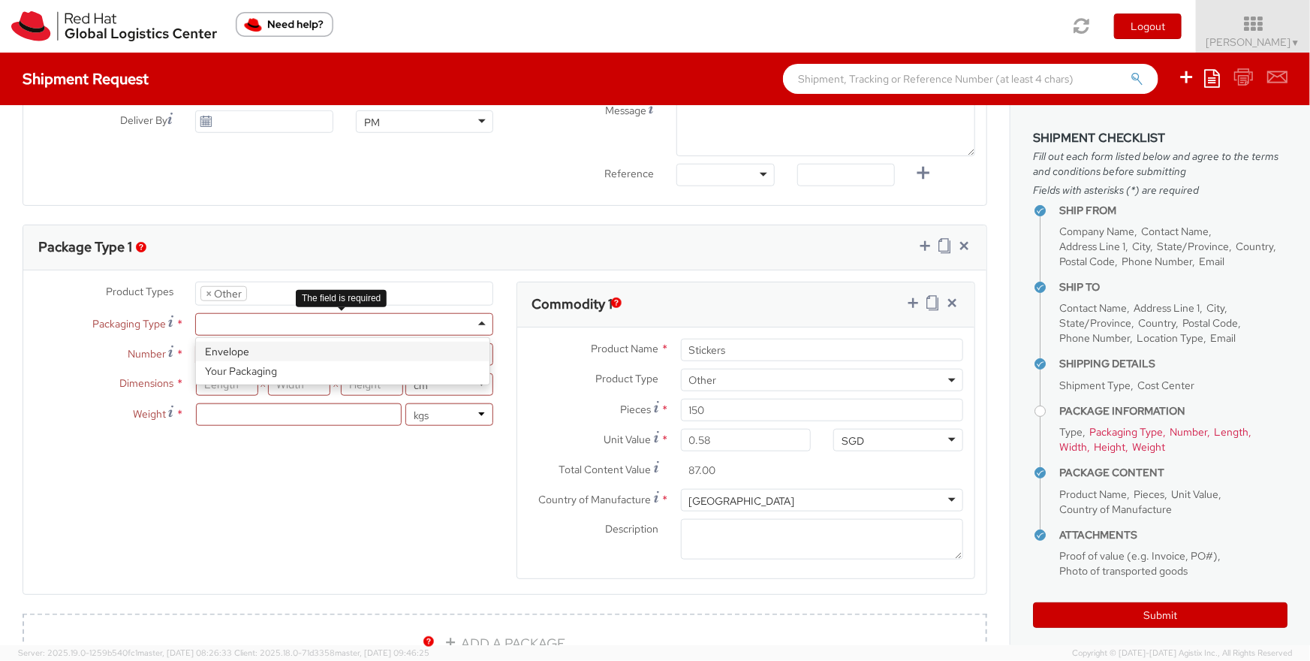
type input "1"
type input "24.13"
type input "31.75"
type input "0.64"
type input "0.5"
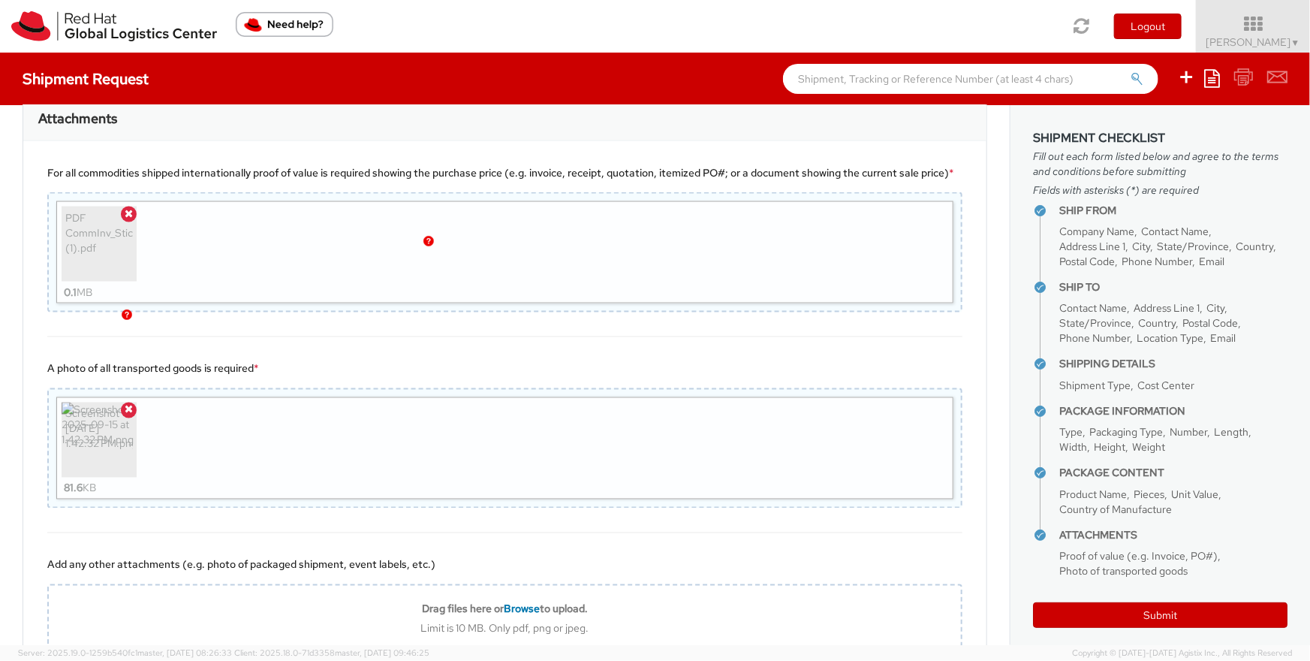
scroll to position [1336, 0]
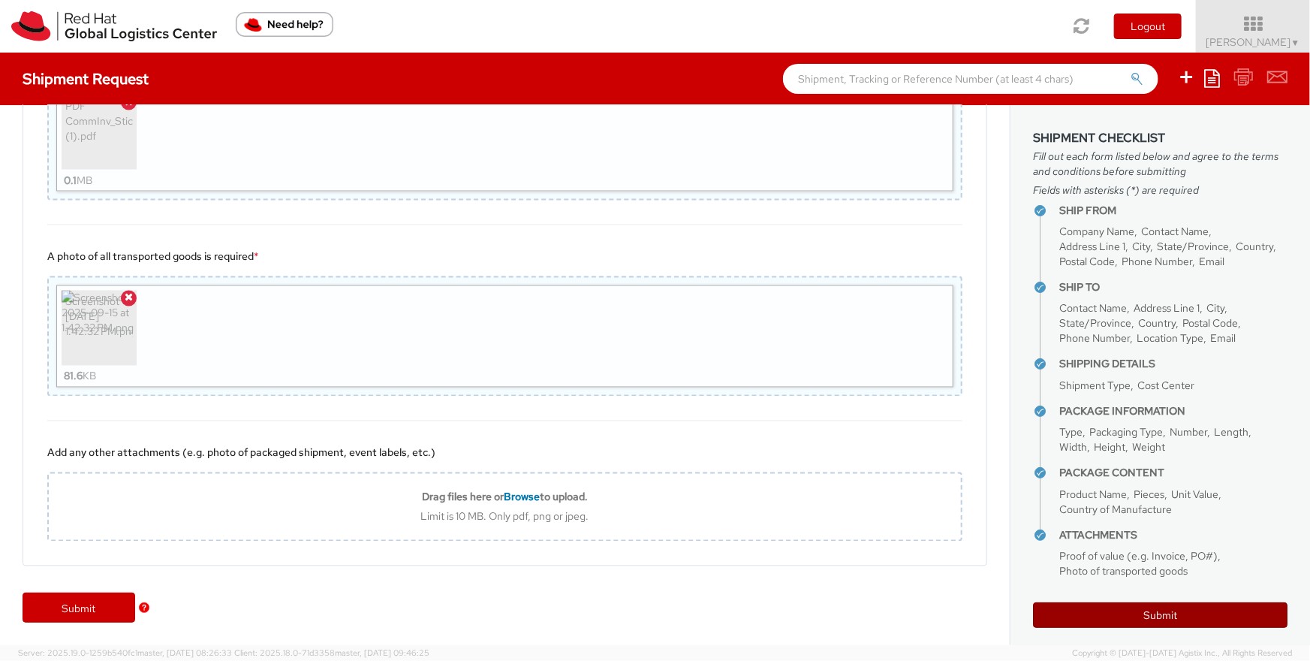
click at [1134, 609] on button "Submit" at bounding box center [1160, 615] width 255 height 26
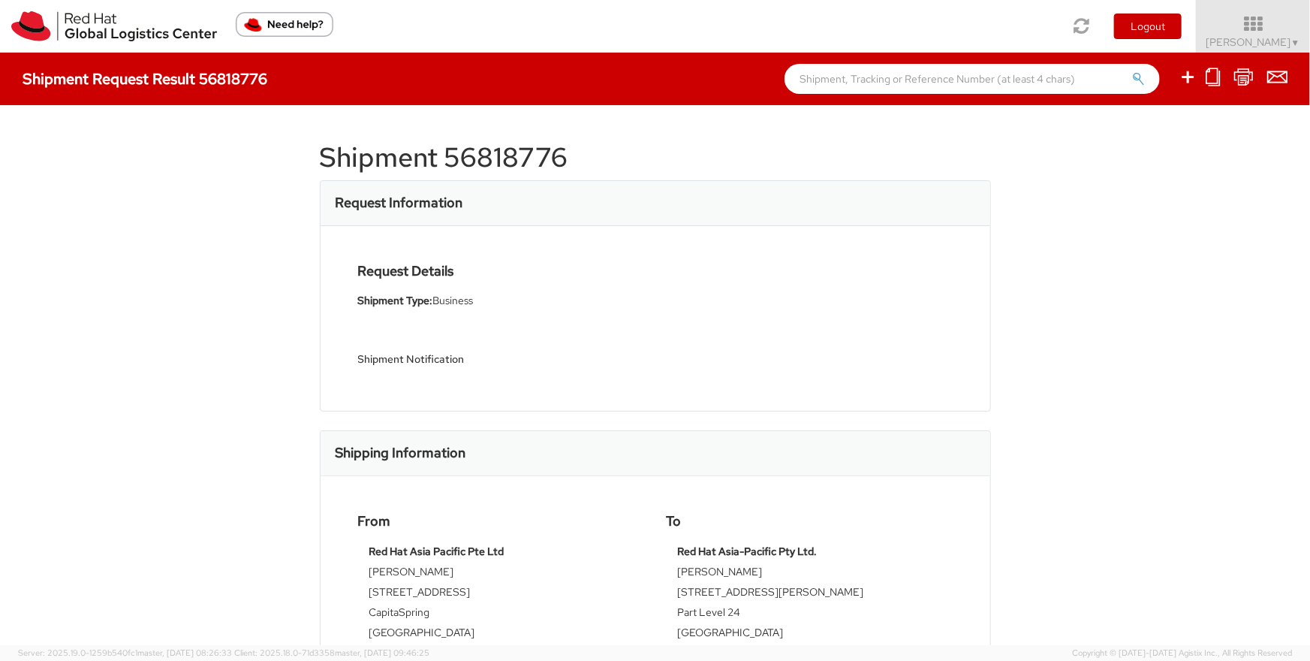
click at [1104, 274] on div "Shipment 56818776 Request Information Request Details Shipment Type: Business S…" at bounding box center [655, 375] width 1310 height 540
